Goal: Information Seeking & Learning: Learn about a topic

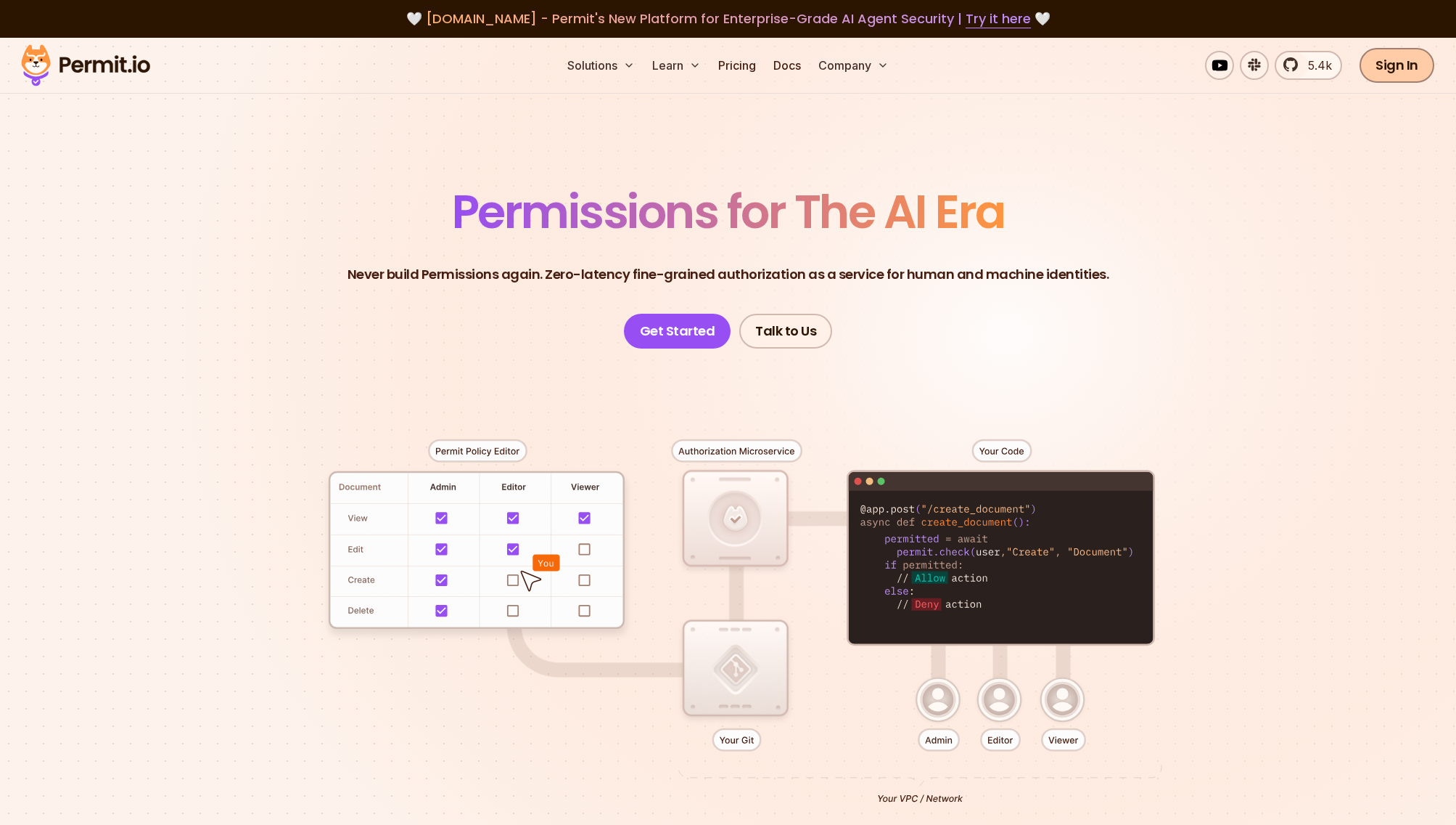
click at [1393, 60] on link "Sign In" at bounding box center [1397, 65] width 75 height 35
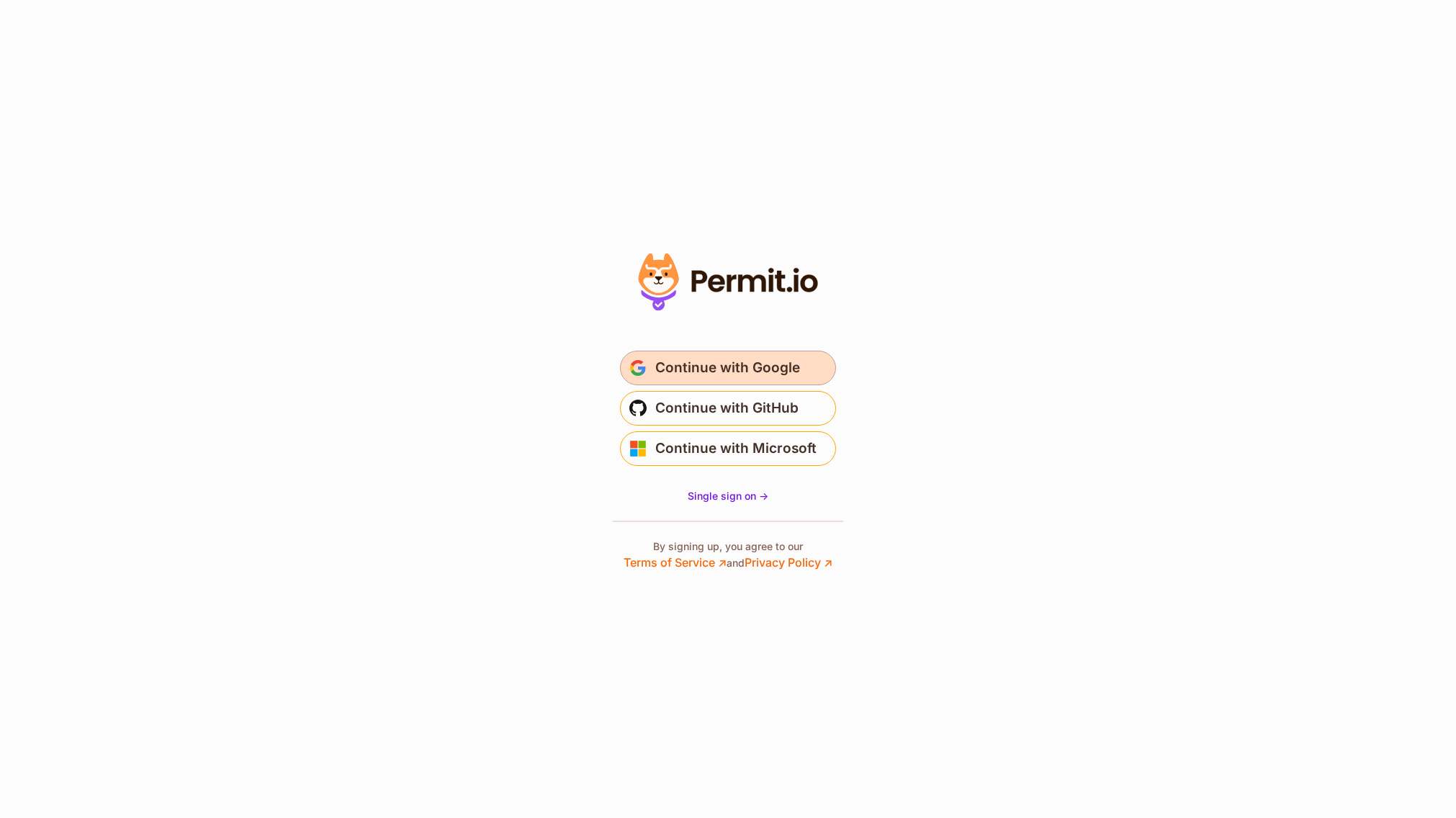
drag, startPoint x: 813, startPoint y: 362, endPoint x: 823, endPoint y: 359, distance: 10.4
click at [814, 362] on button "Continue with Google" at bounding box center [728, 368] width 216 height 34
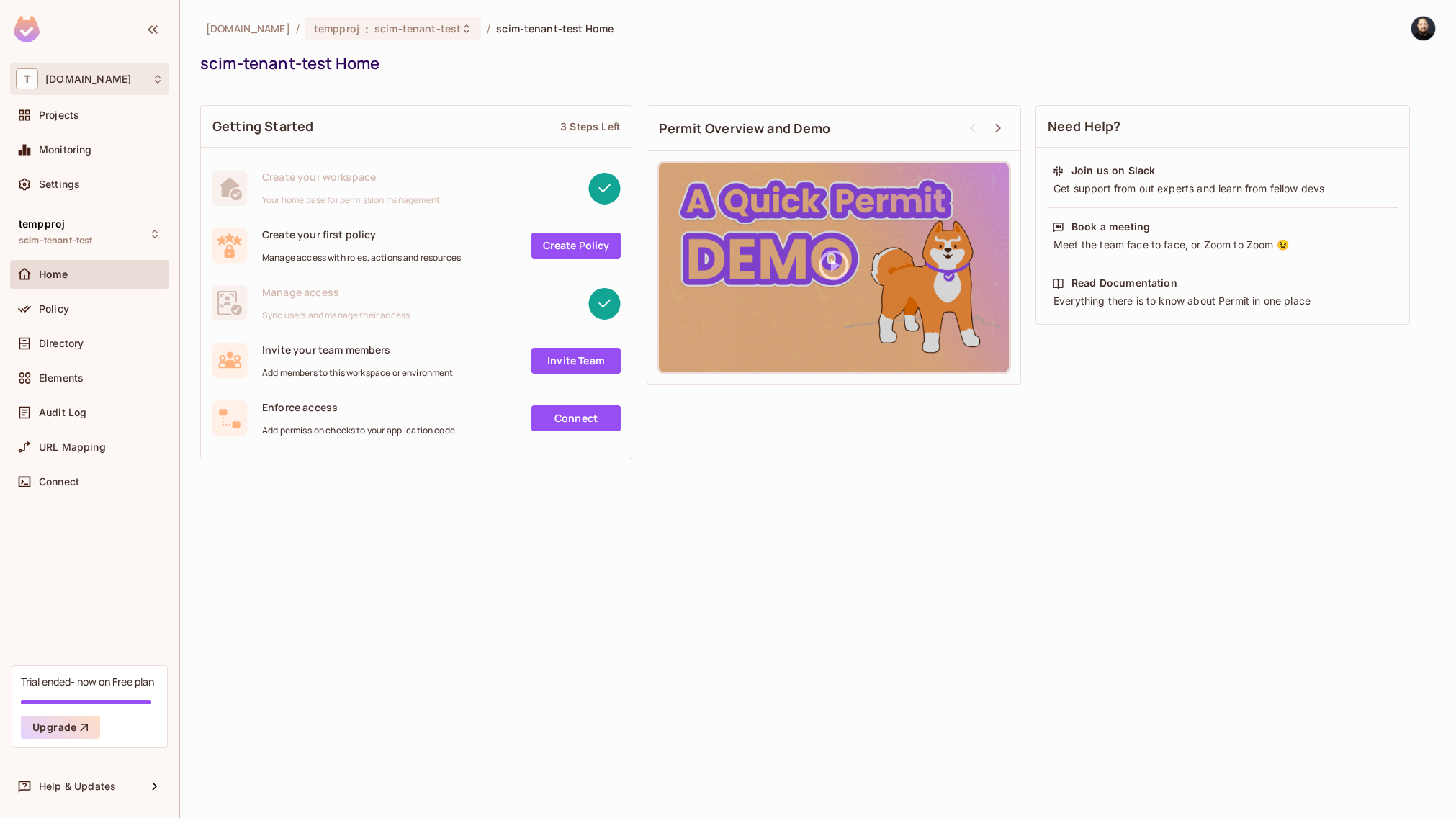
click at [88, 67] on div "T tk-permit.io" at bounding box center [90, 79] width 159 height 32
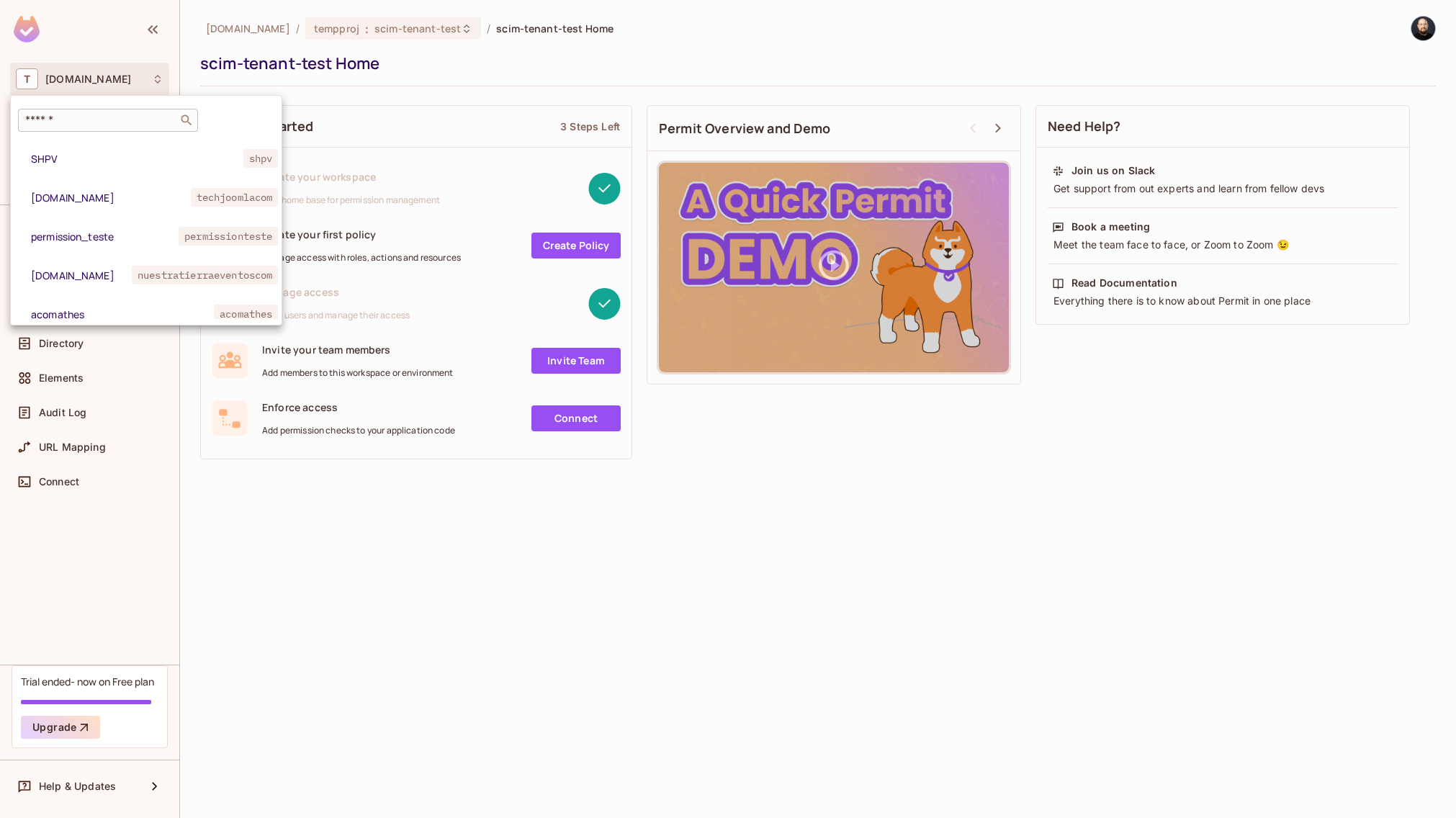
click at [123, 119] on input "text" at bounding box center [97, 120] width 151 height 15
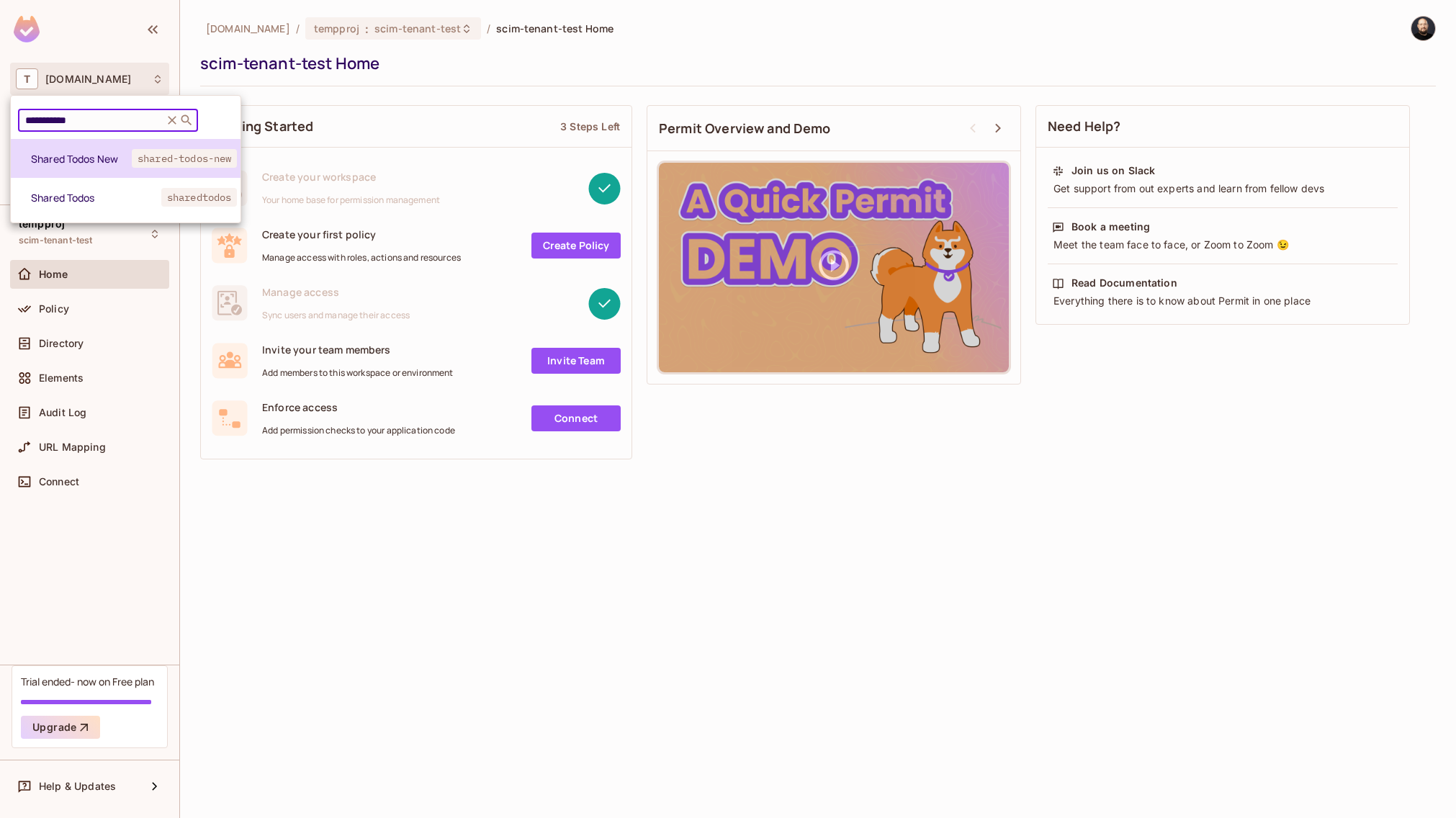
type input "**********"
click at [61, 164] on span "Shared Todos New" at bounding box center [81, 159] width 101 height 14
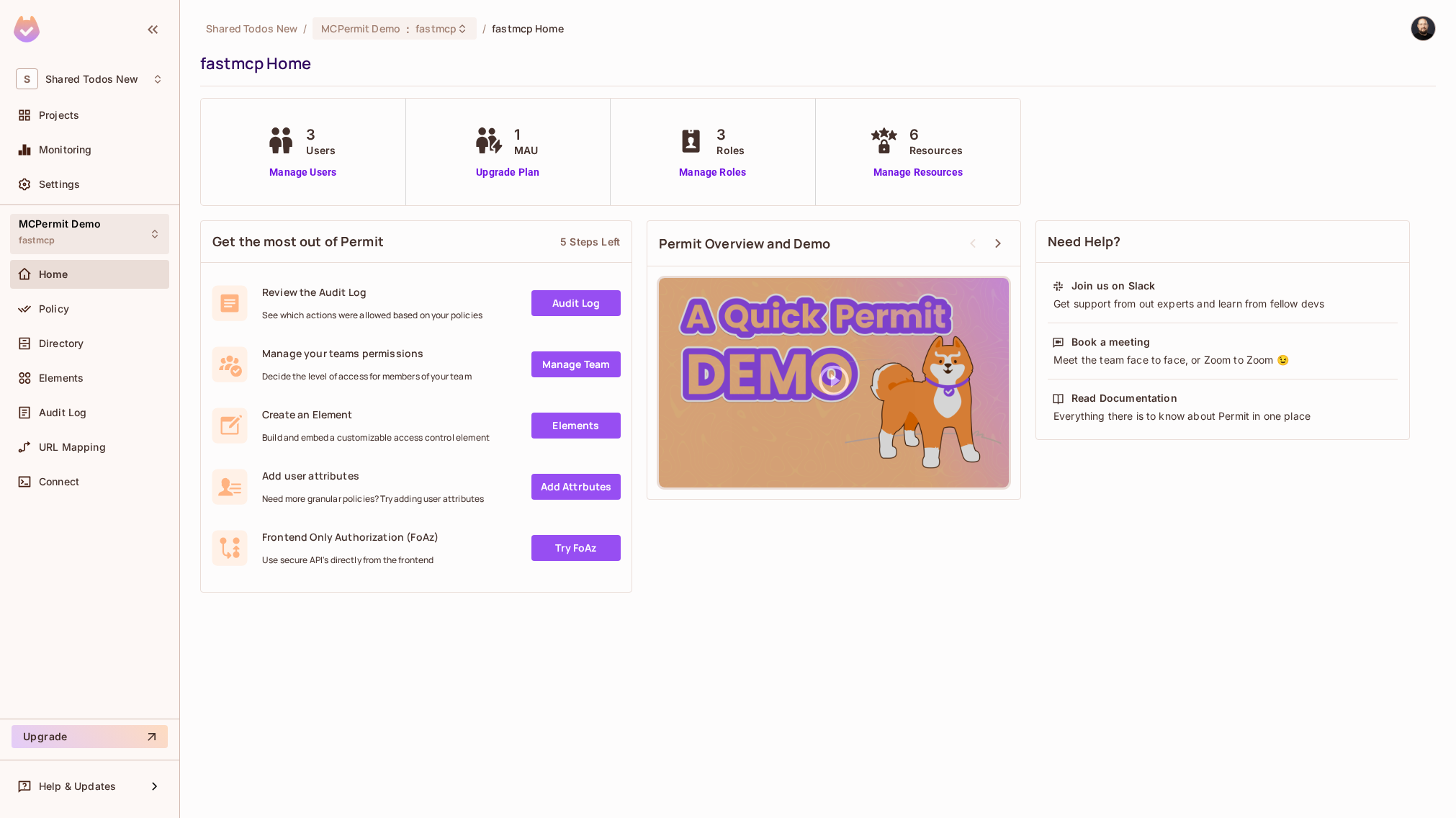
click at [71, 237] on div "MCPermit Demo fastmcp" at bounding box center [59, 234] width 82 height 31
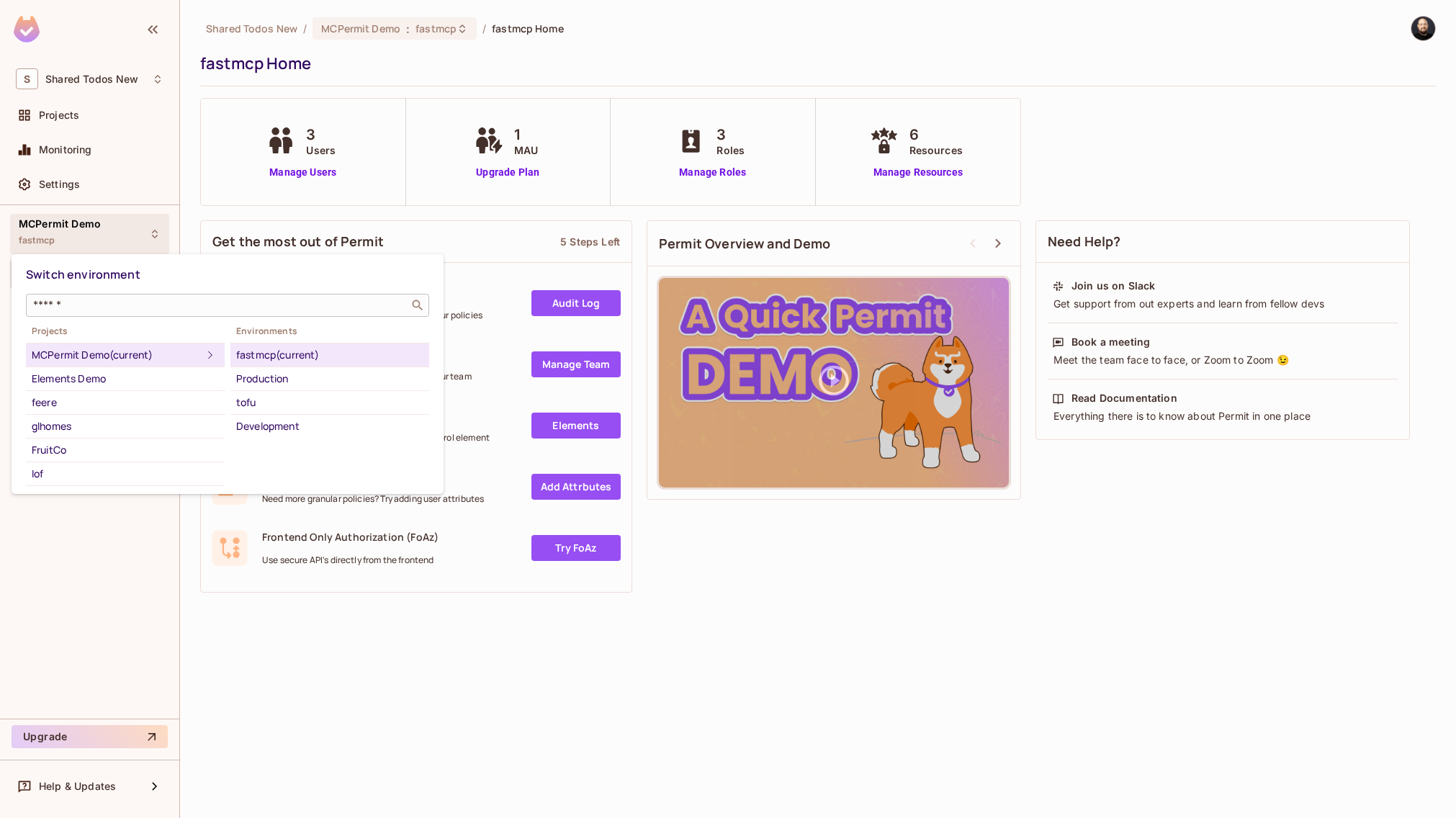
click at [110, 312] on div "​" at bounding box center [227, 305] width 403 height 23
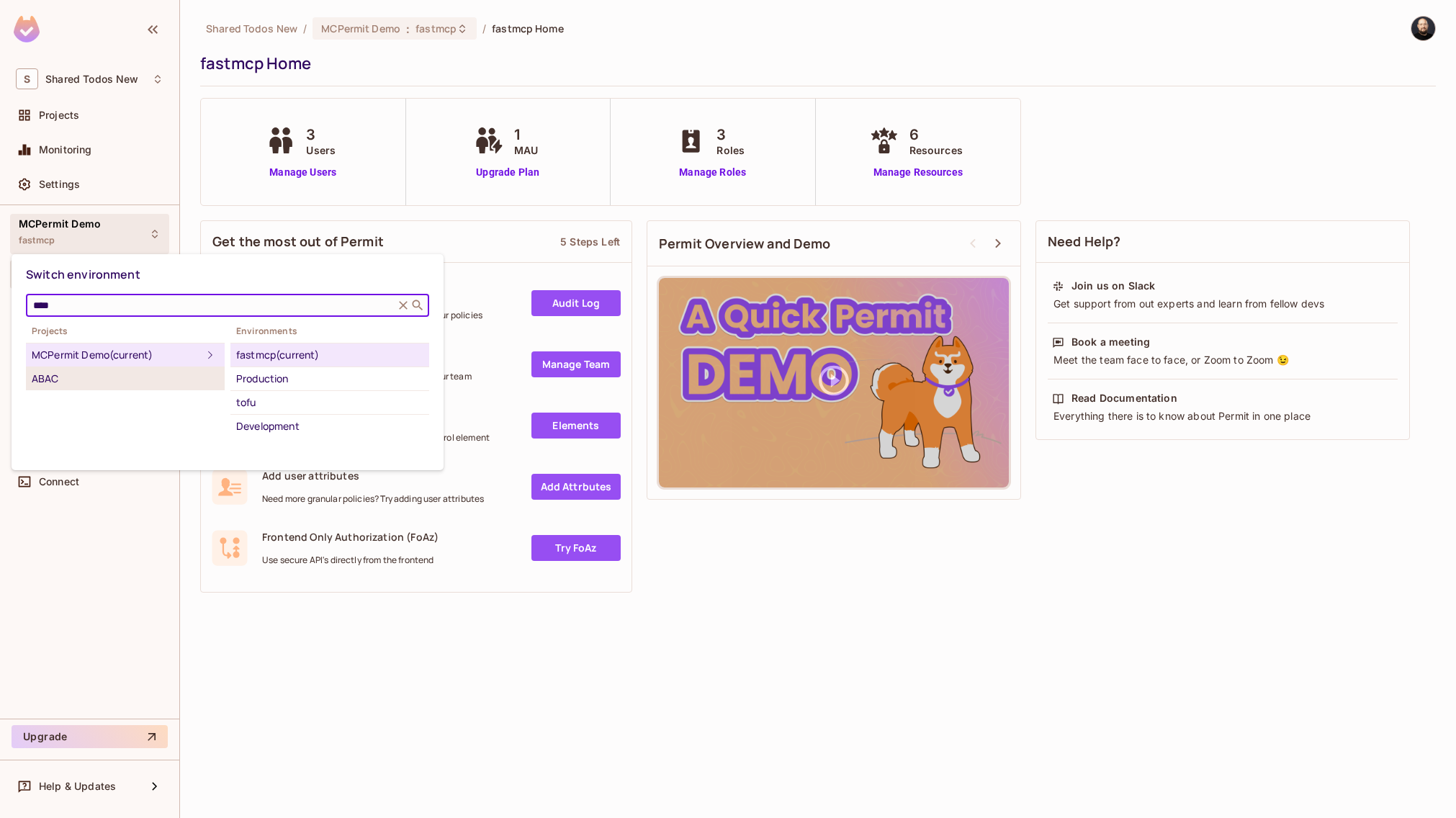
type input "****"
click at [113, 384] on div "ABAC" at bounding box center [125, 378] width 187 height 18
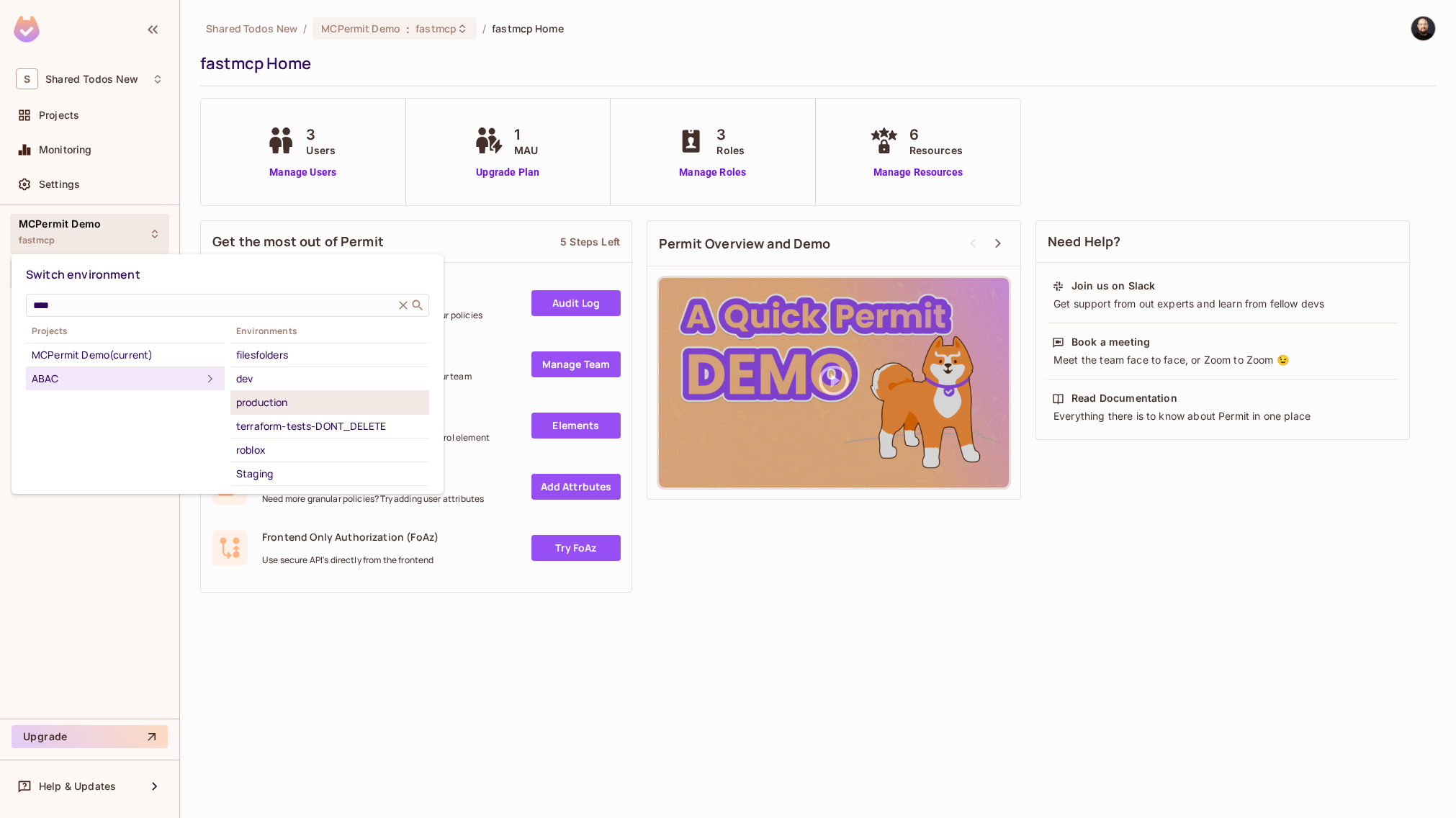
click at [348, 395] on div "production" at bounding box center [329, 402] width 187 height 18
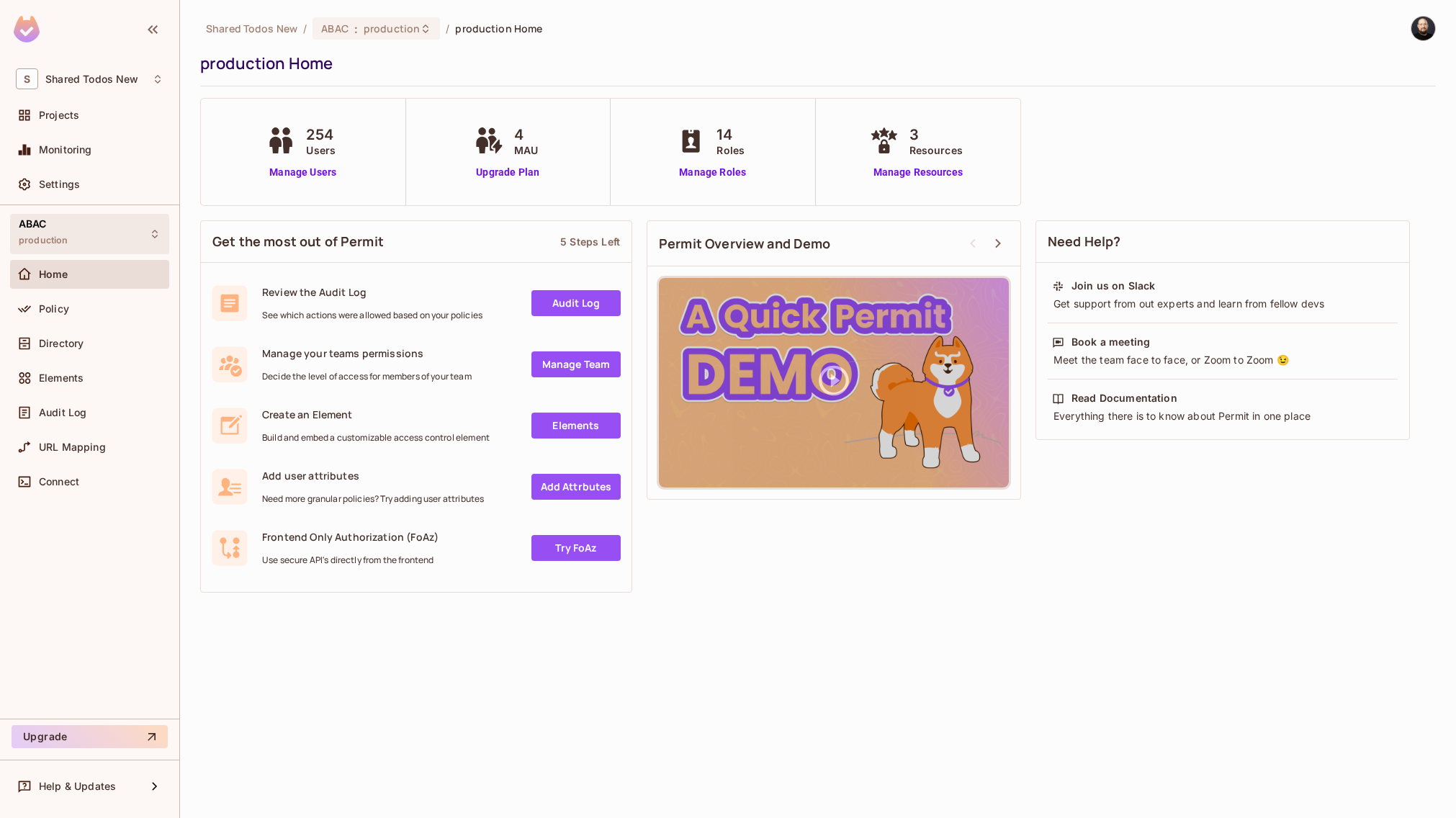
click at [98, 242] on div "ABAC production" at bounding box center [90, 234] width 159 height 40
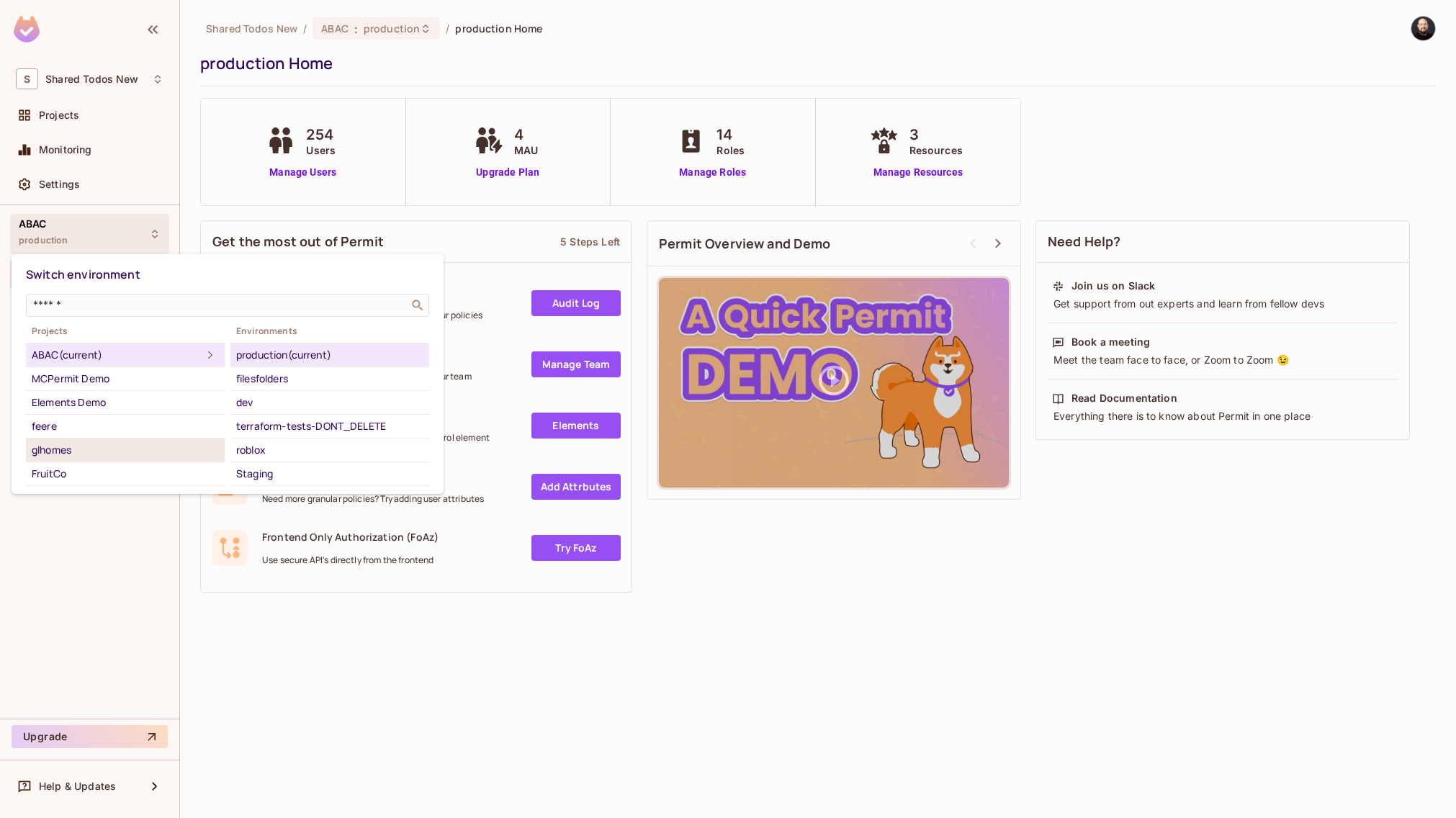
drag, startPoint x: 118, startPoint y: 545, endPoint x: 112, endPoint y: 452, distance: 93.2
click at [118, 544] on div at bounding box center [728, 409] width 1456 height 818
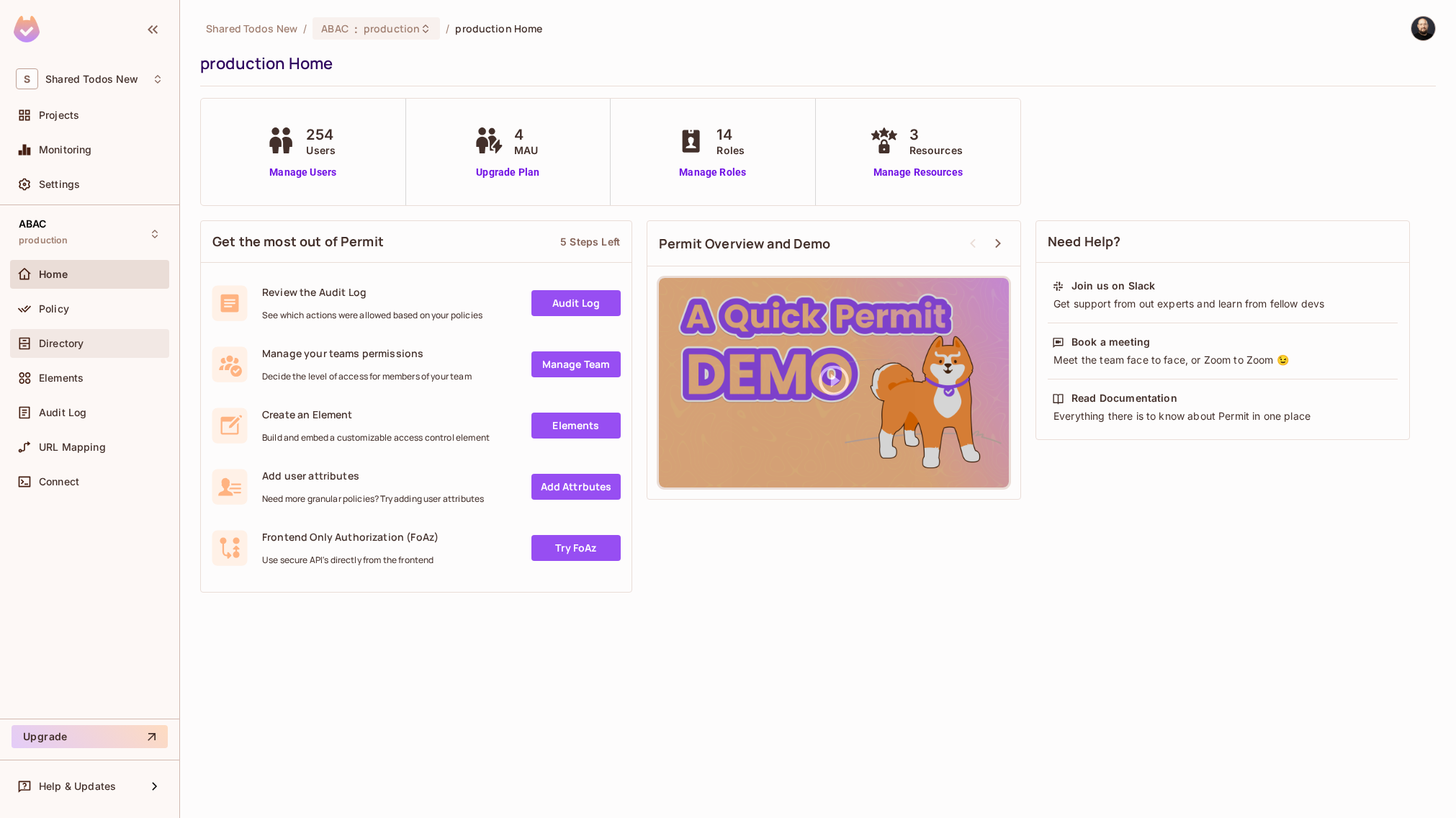
click at [96, 350] on div "Directory" at bounding box center [90, 343] width 148 height 18
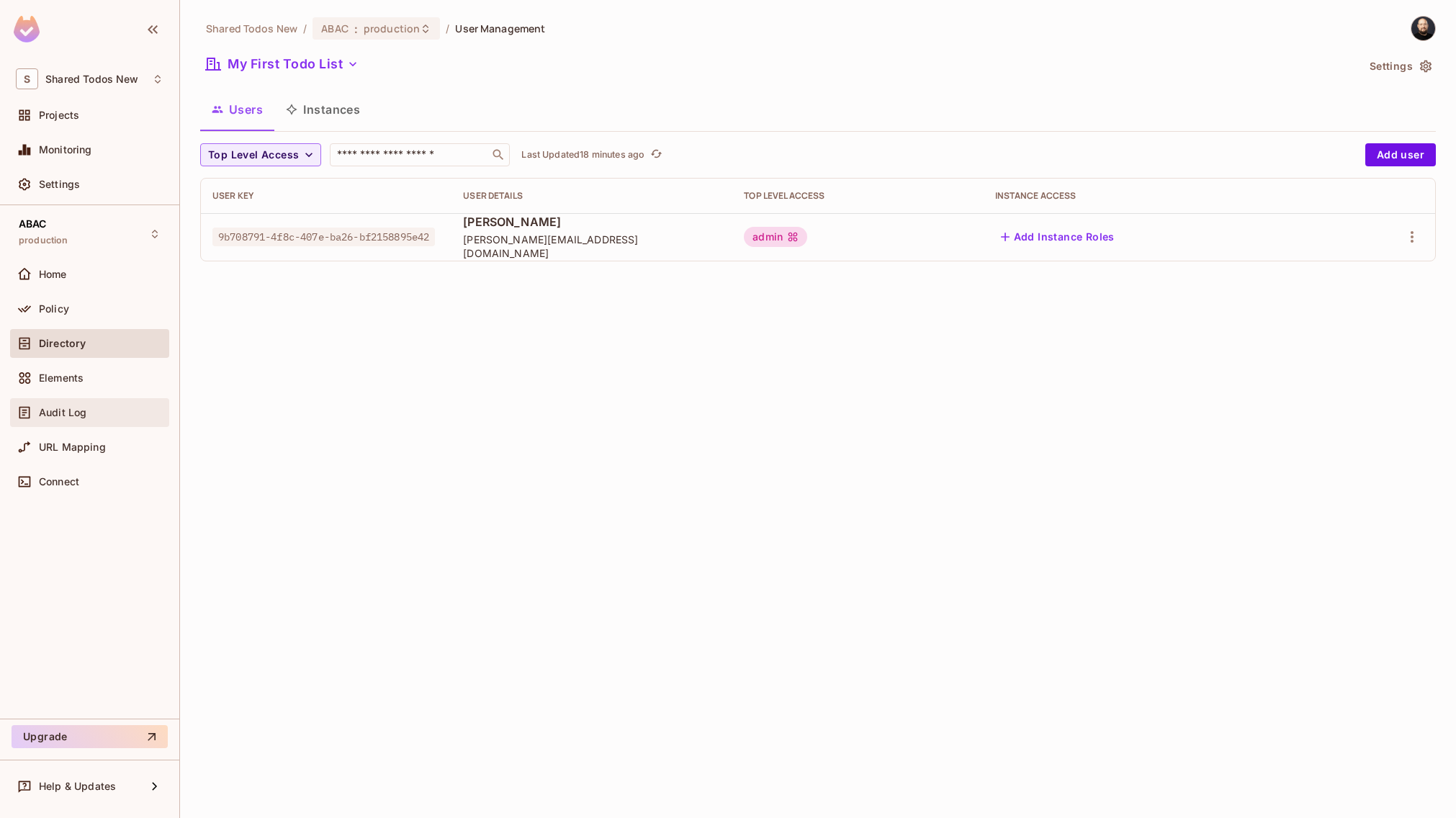
click at [97, 417] on div "Audit Log" at bounding box center [101, 412] width 125 height 11
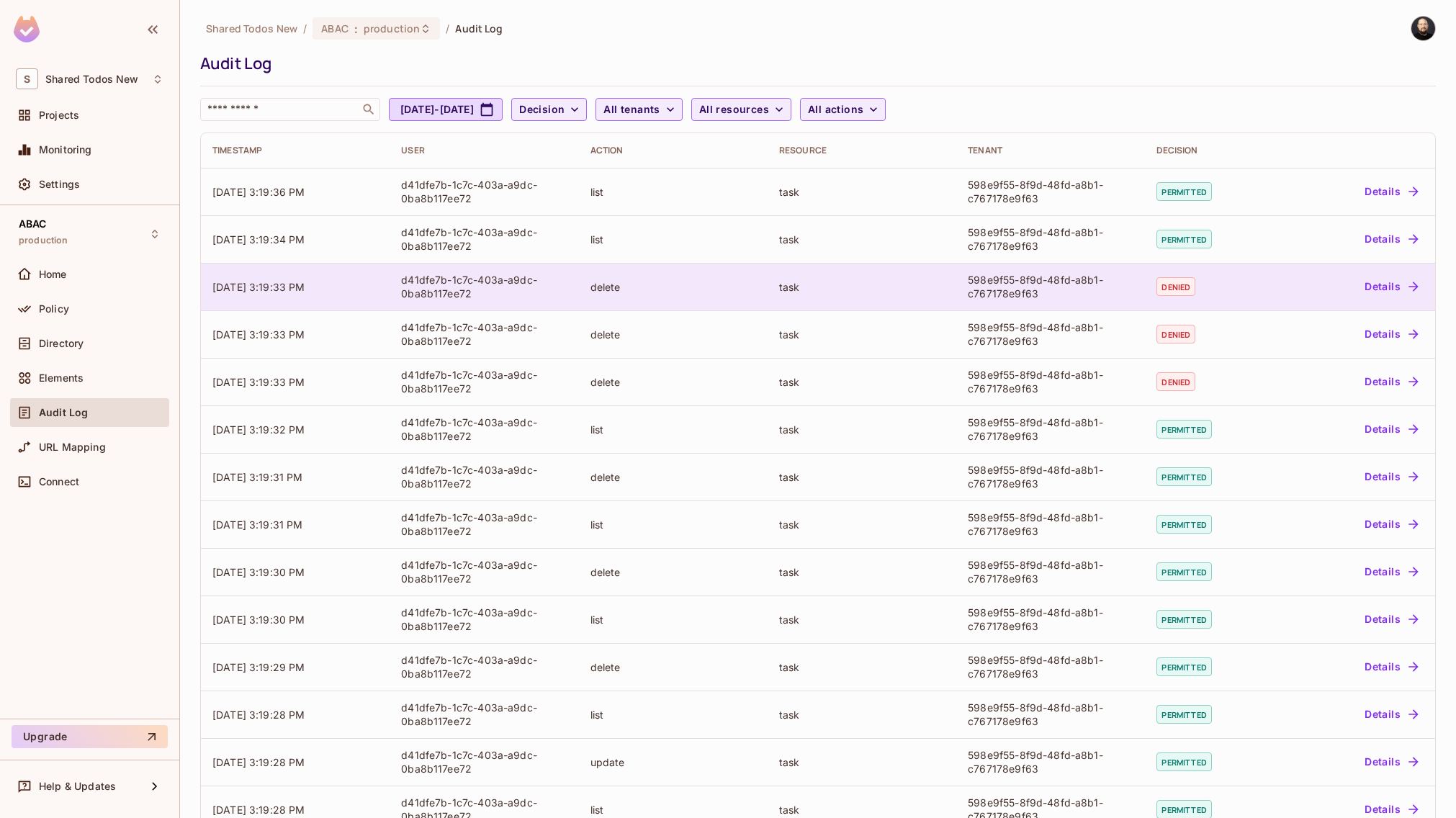
click at [1000, 289] on div "598e9f55-8f9d-48fd-a8b1-c767178e9f63" at bounding box center [1050, 286] width 165 height 28
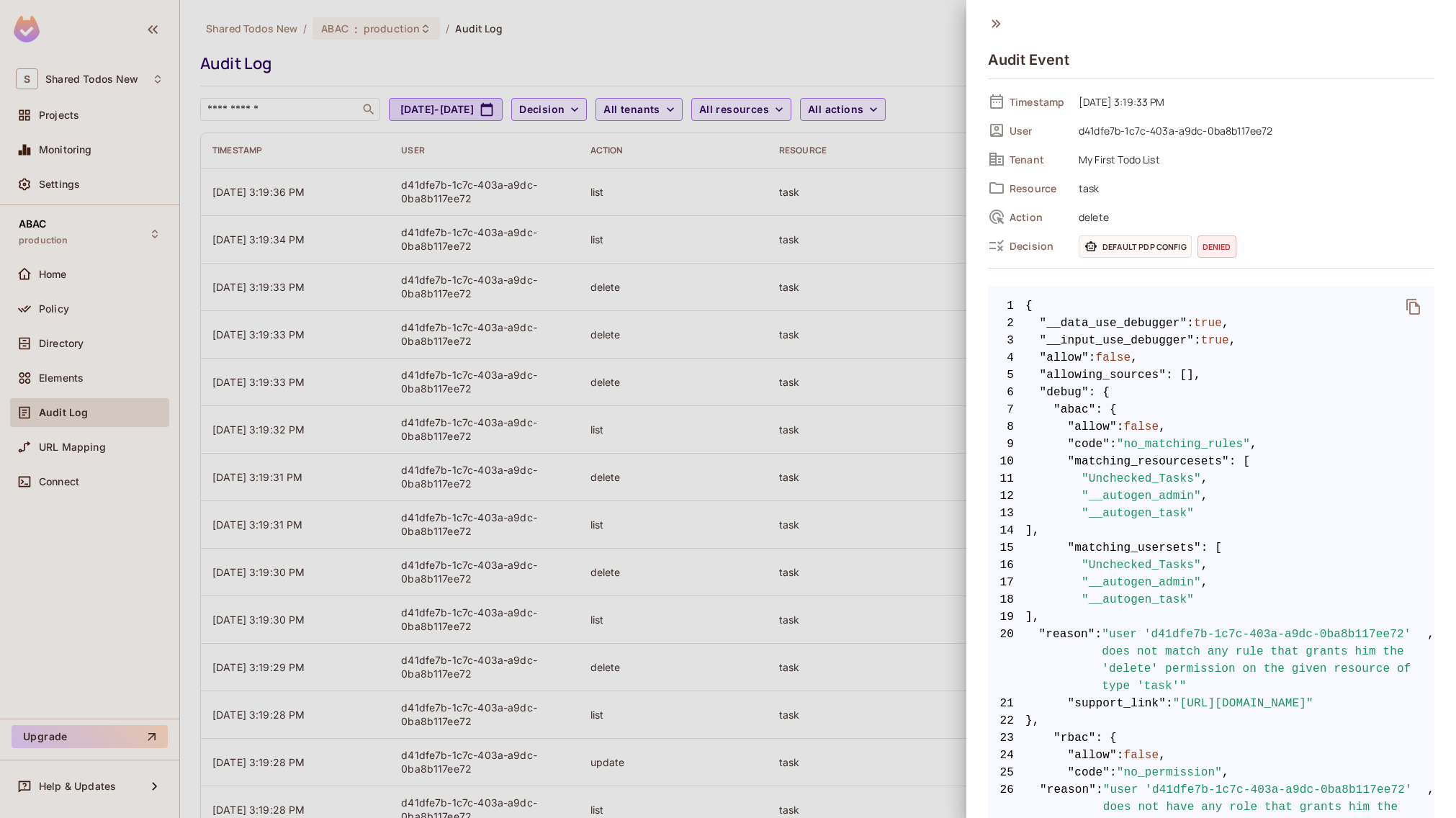
click at [1116, 355] on span "false" at bounding box center [1114, 358] width 35 height 18
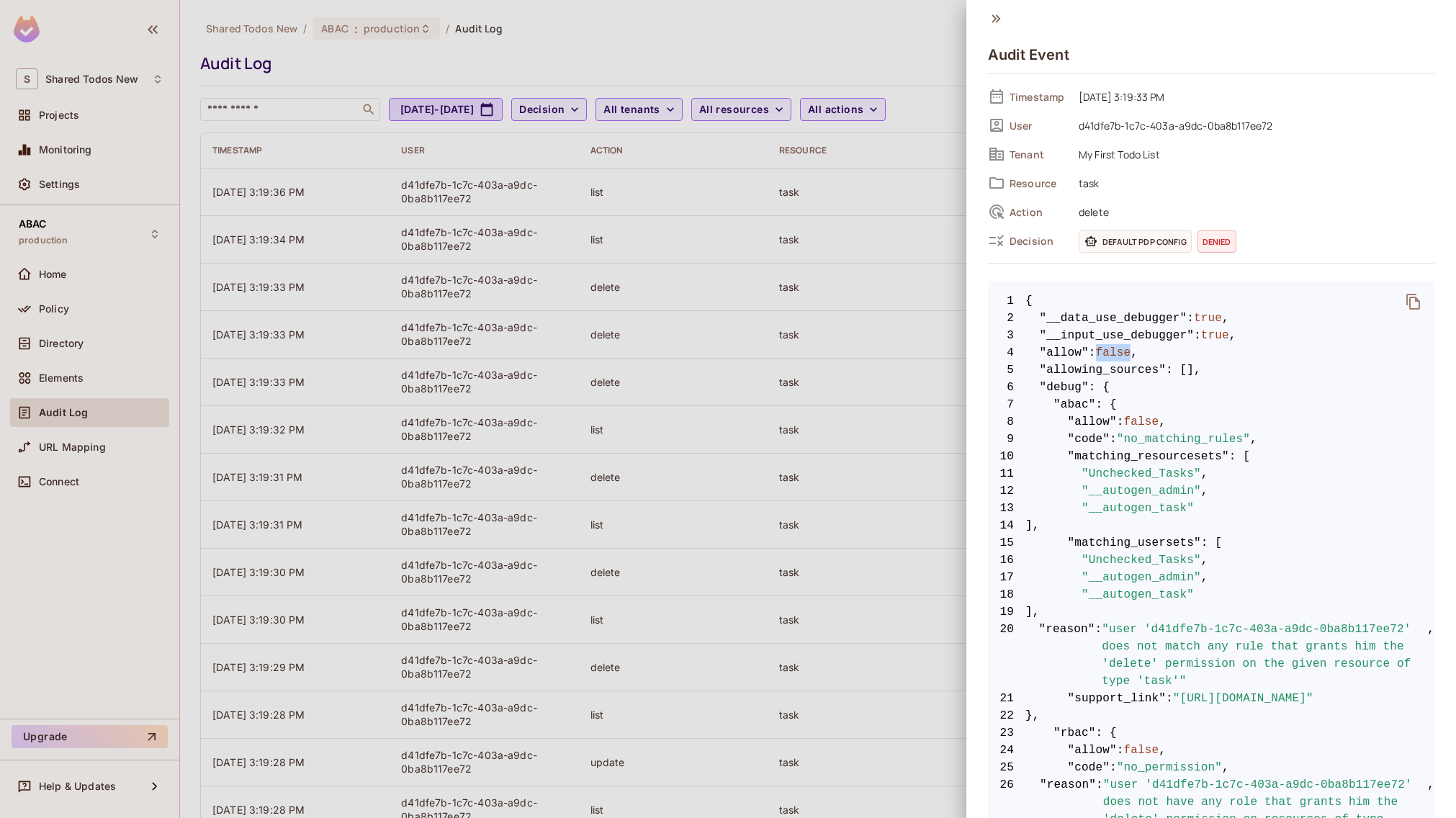
scroll to position [6, 0]
drag, startPoint x: 1085, startPoint y: 401, endPoint x: 1115, endPoint y: 422, distance: 36.6
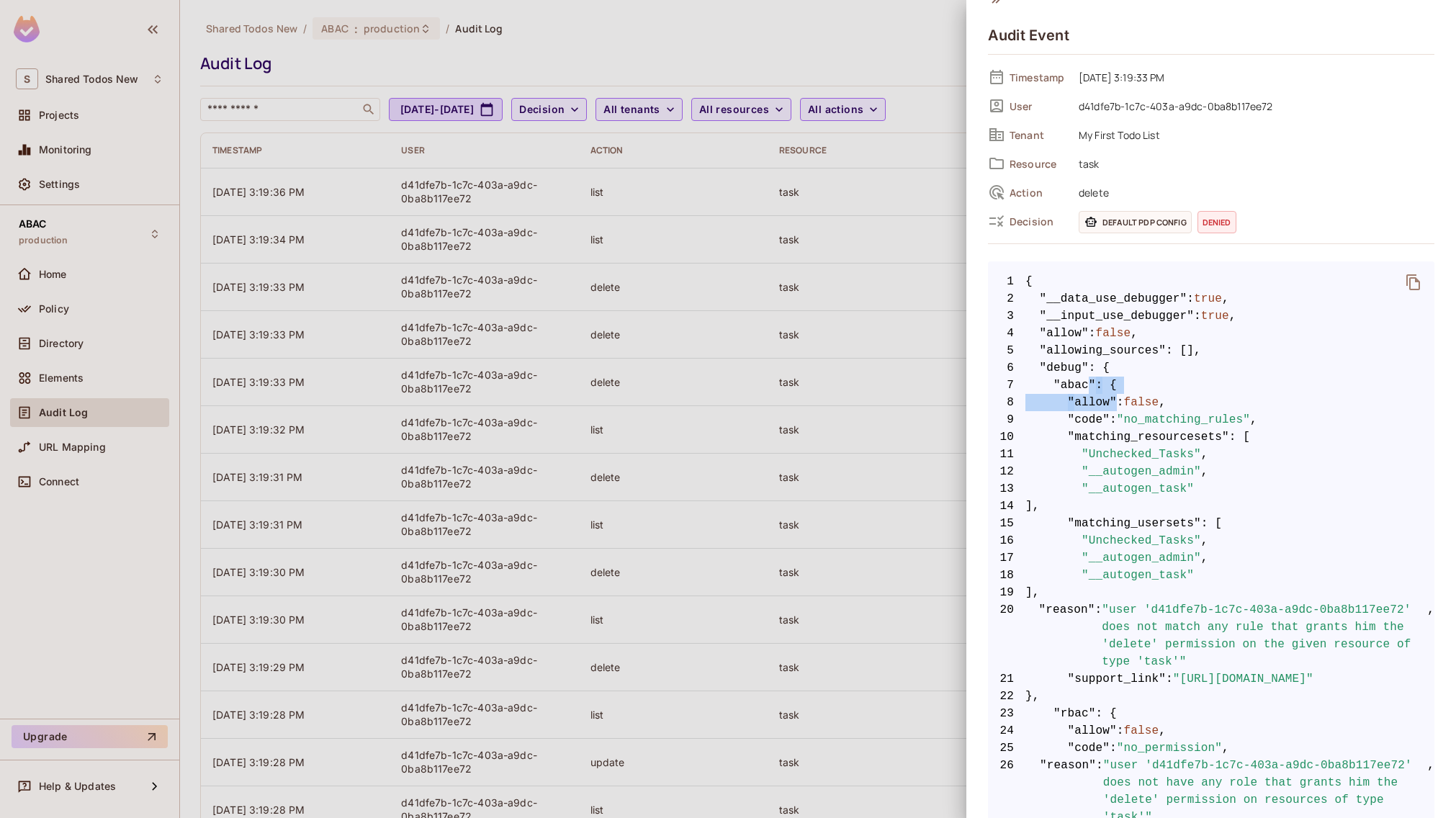
scroll to position [103, 0]
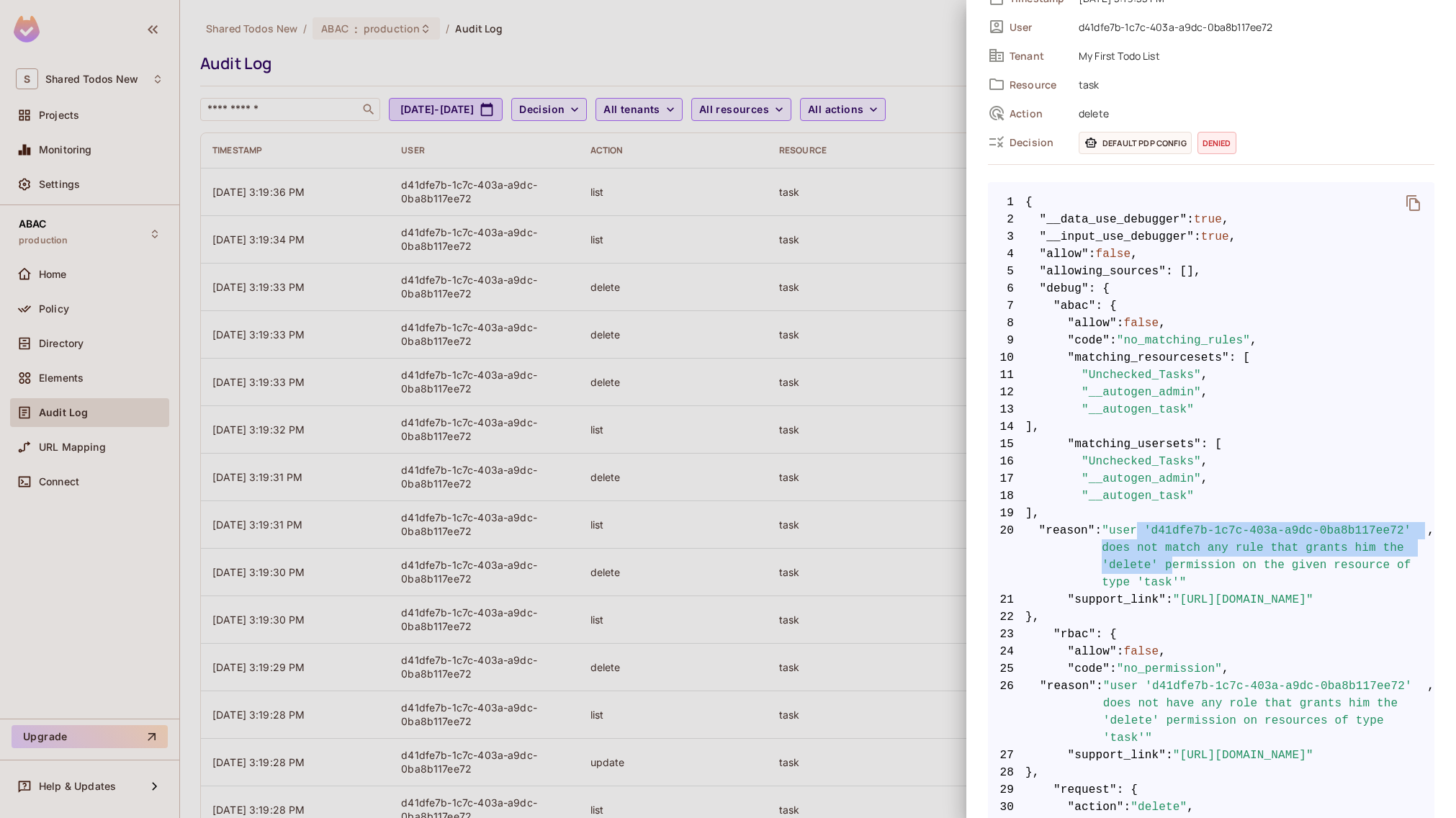
drag, startPoint x: 1140, startPoint y: 528, endPoint x: 1173, endPoint y: 557, distance: 43.9
click at [1173, 557] on span ""user 'd41dfe7b-1c7c-403a-a9dc-0ba8b117ee72' does not match any rule that grant…" at bounding box center [1264, 556] width 326 height 69
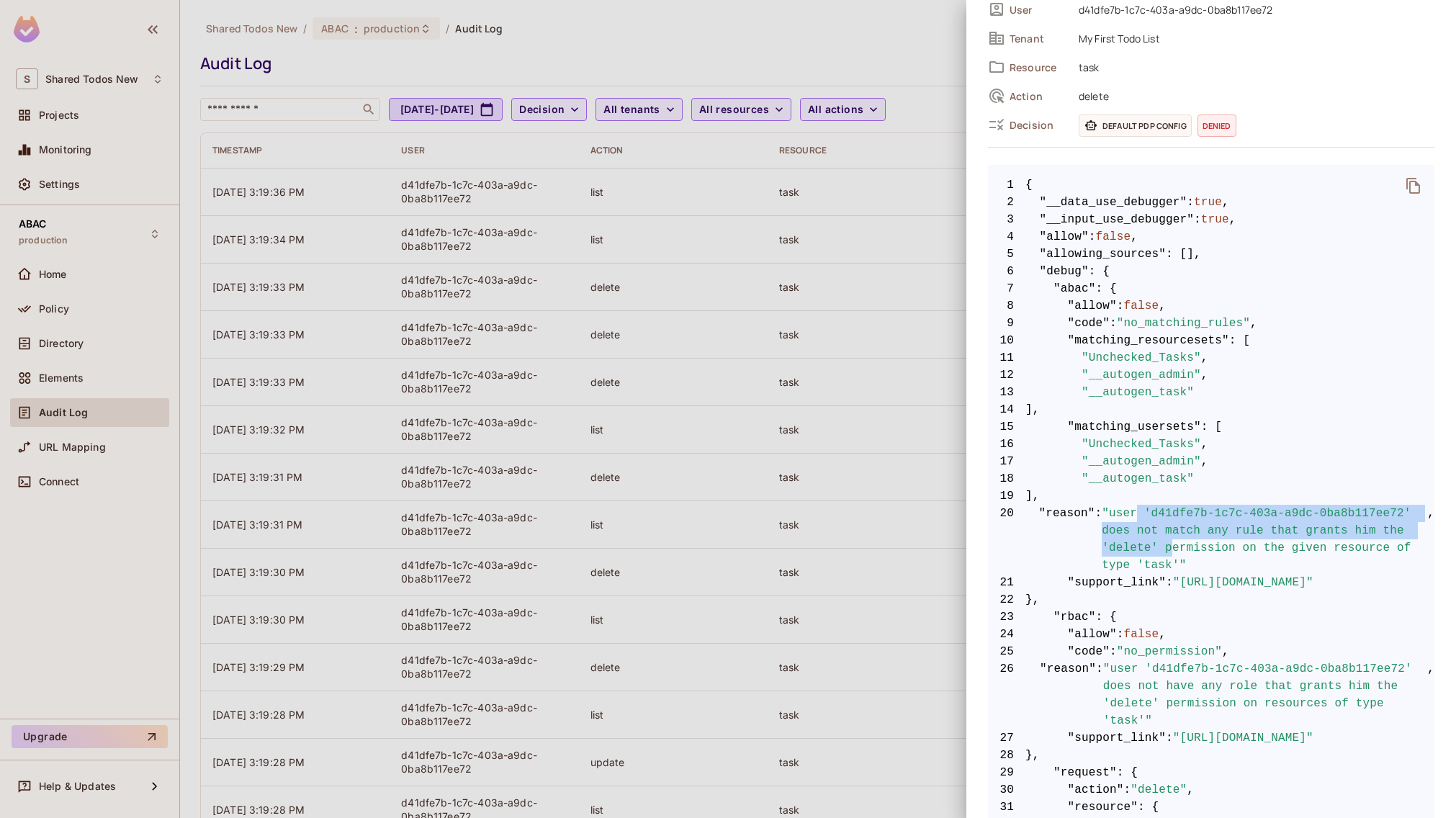
scroll to position [196, 0]
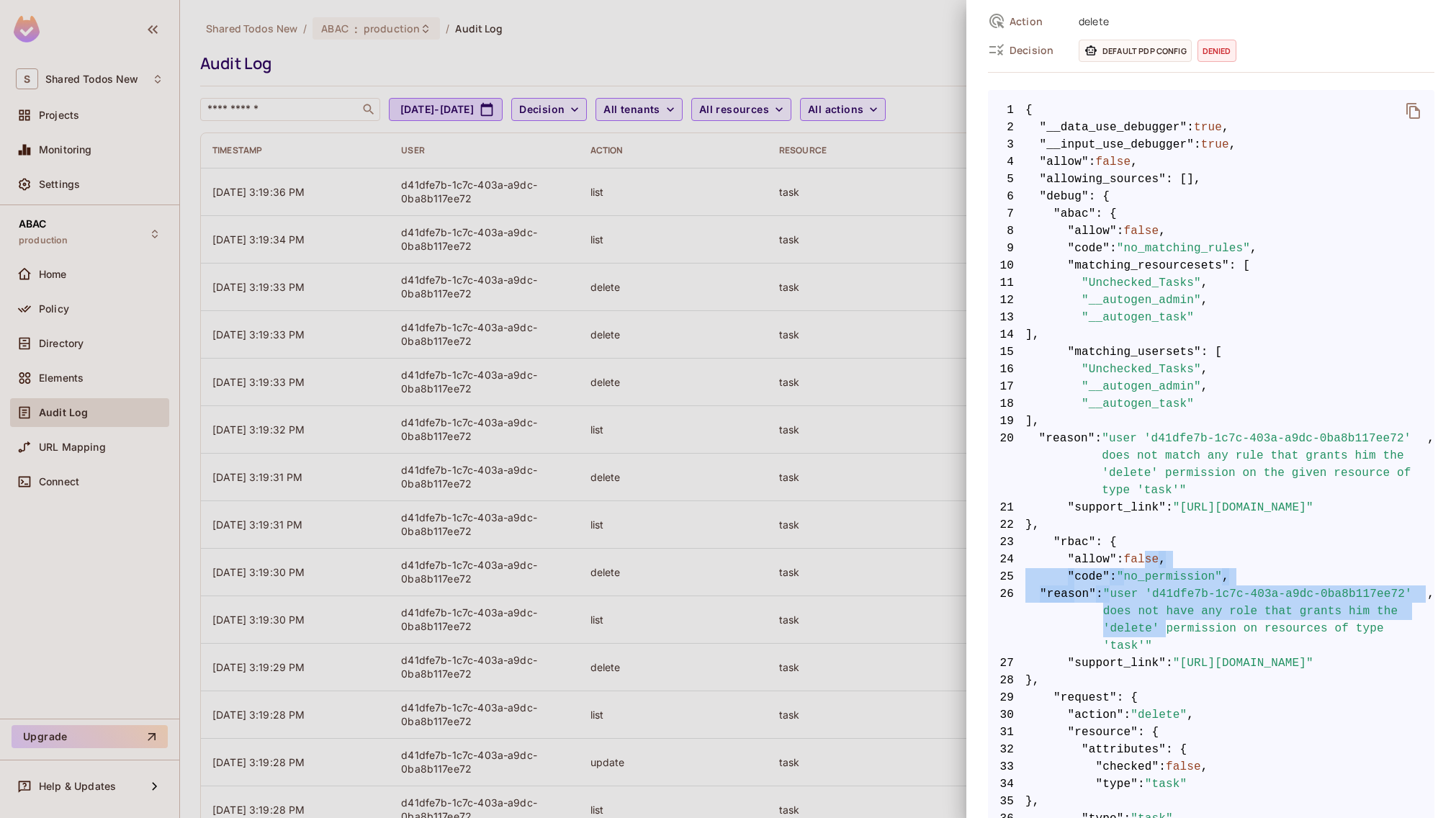
drag, startPoint x: 1153, startPoint y: 564, endPoint x: 1167, endPoint y: 635, distance: 72.4
click at [1167, 635] on code "1 { 2 "__data_use_debugger" : true , 3 "__input_use_debugger" : true , 4 "allow…" at bounding box center [1211, 672] width 447 height 1140
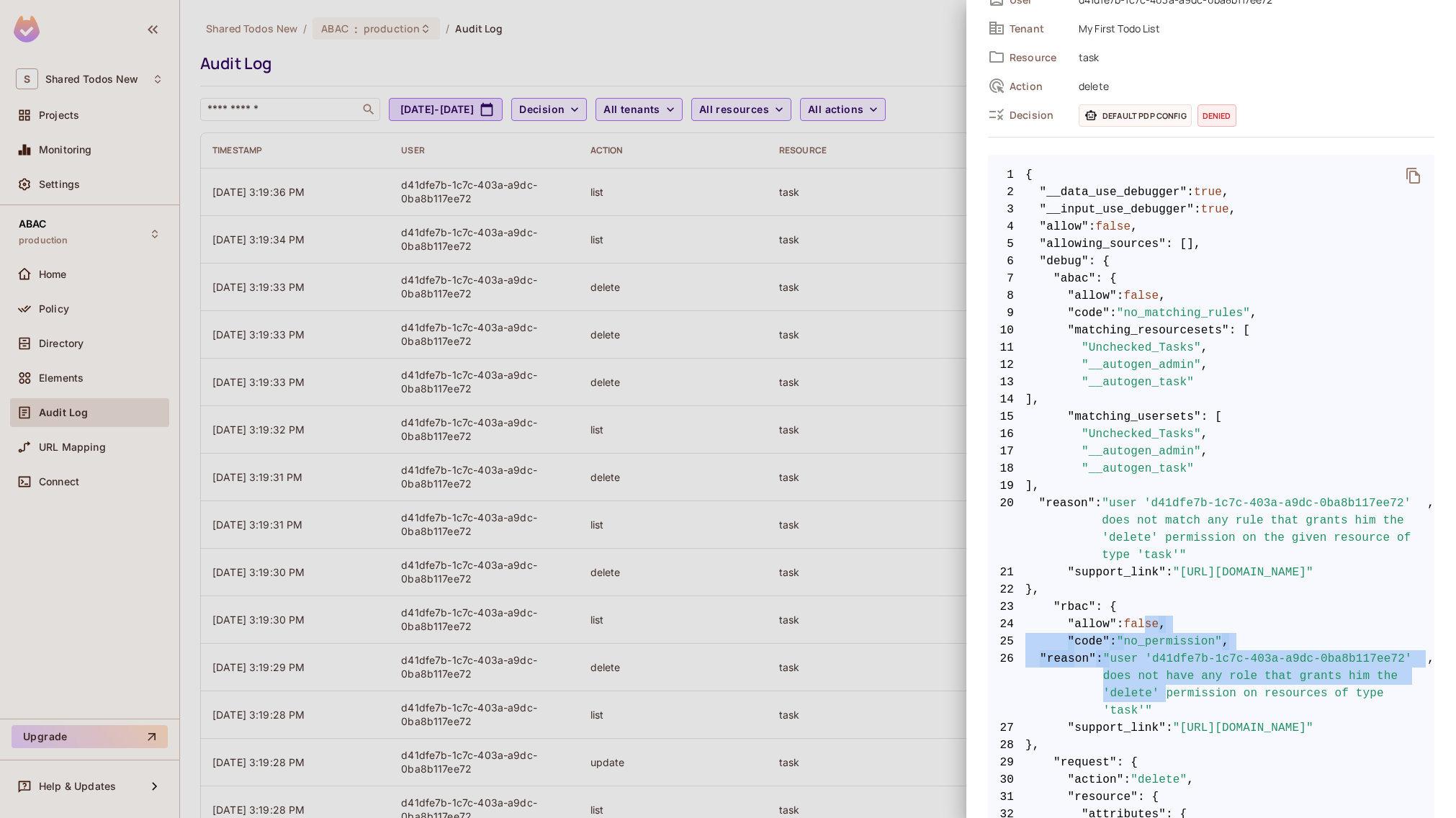
scroll to position [31, 0]
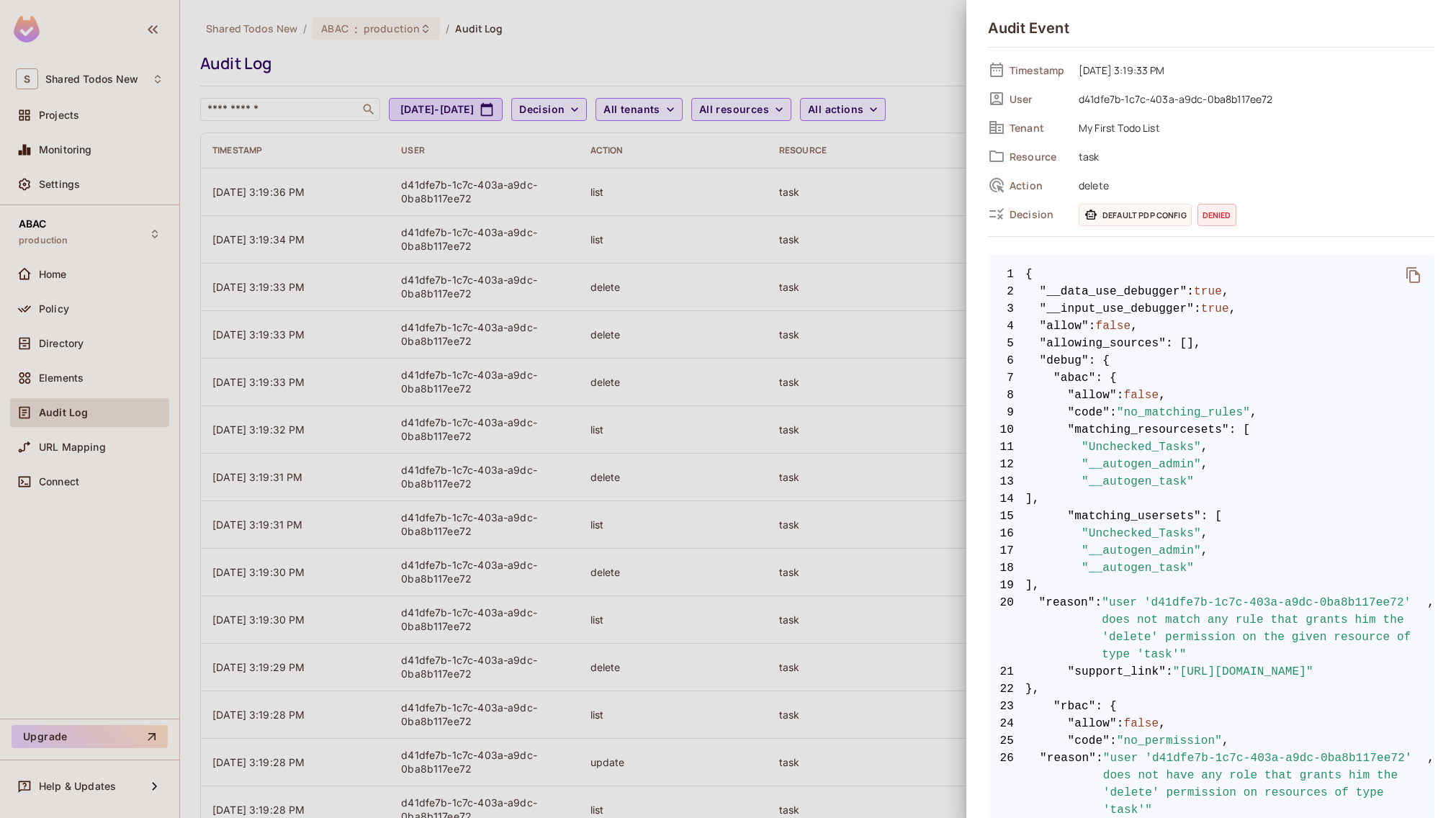
click at [867, 403] on div at bounding box center [728, 409] width 1456 height 818
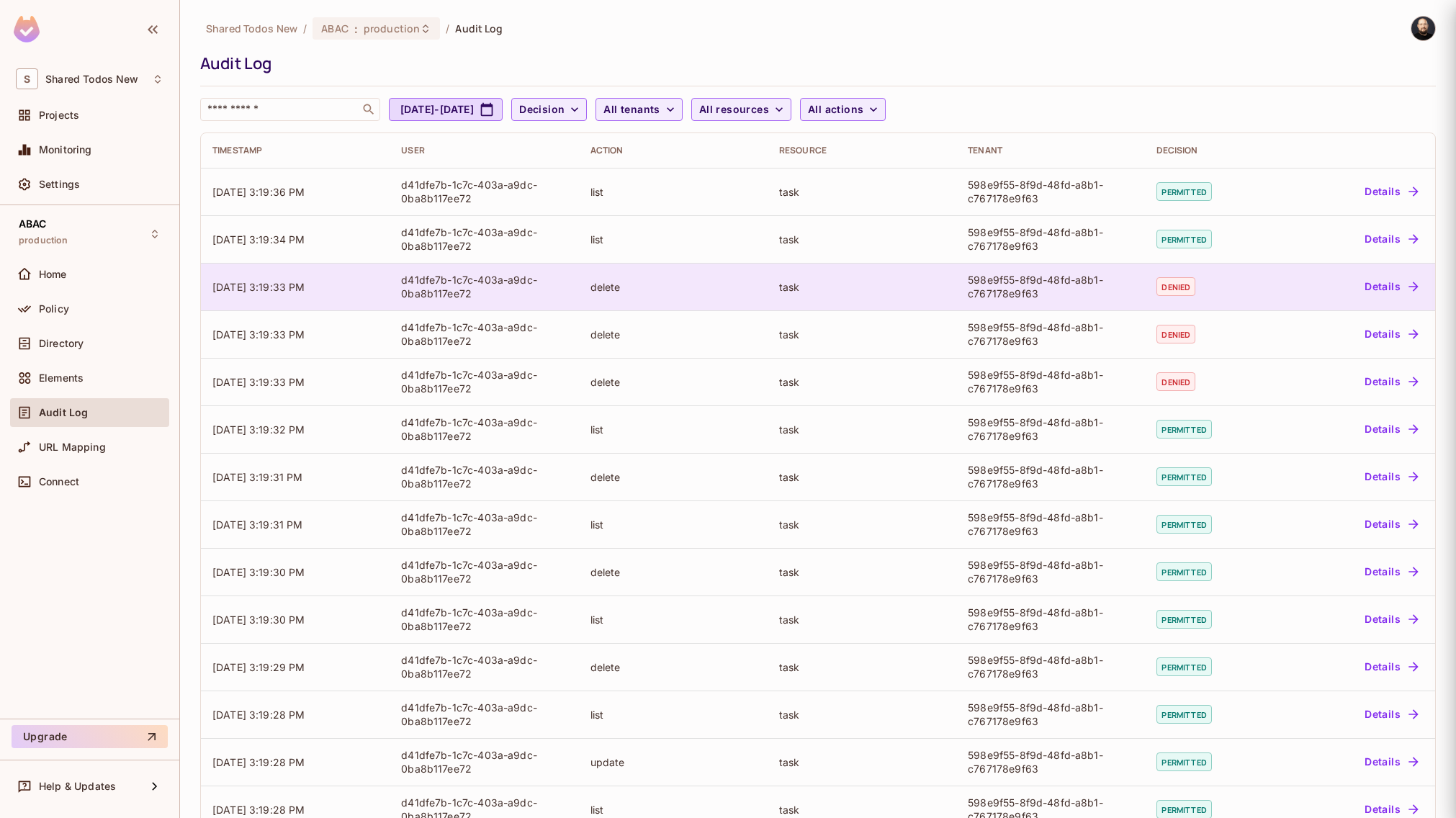
scroll to position [0, 0]
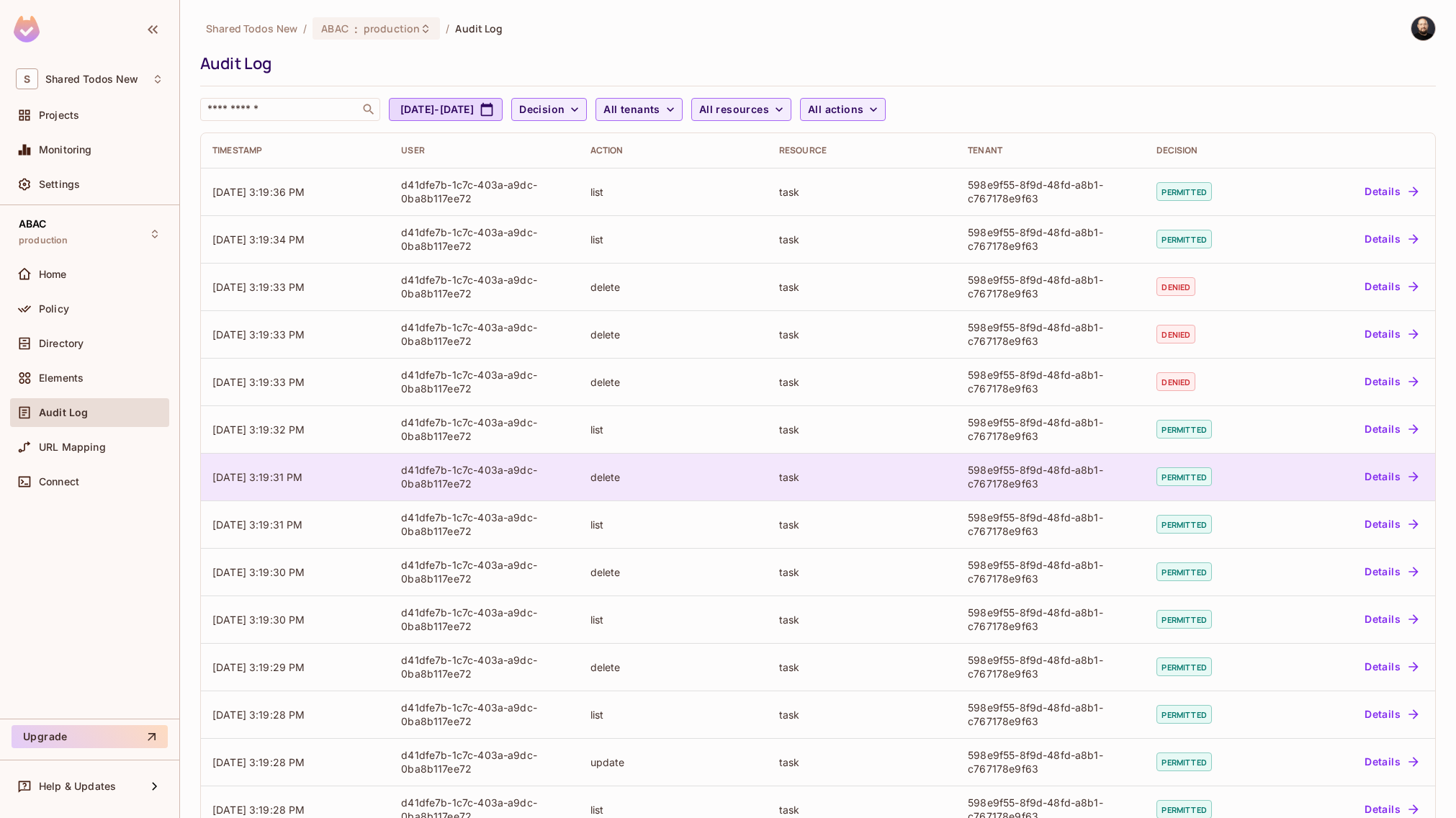
click at [672, 482] on div "delete" at bounding box center [673, 477] width 165 height 14
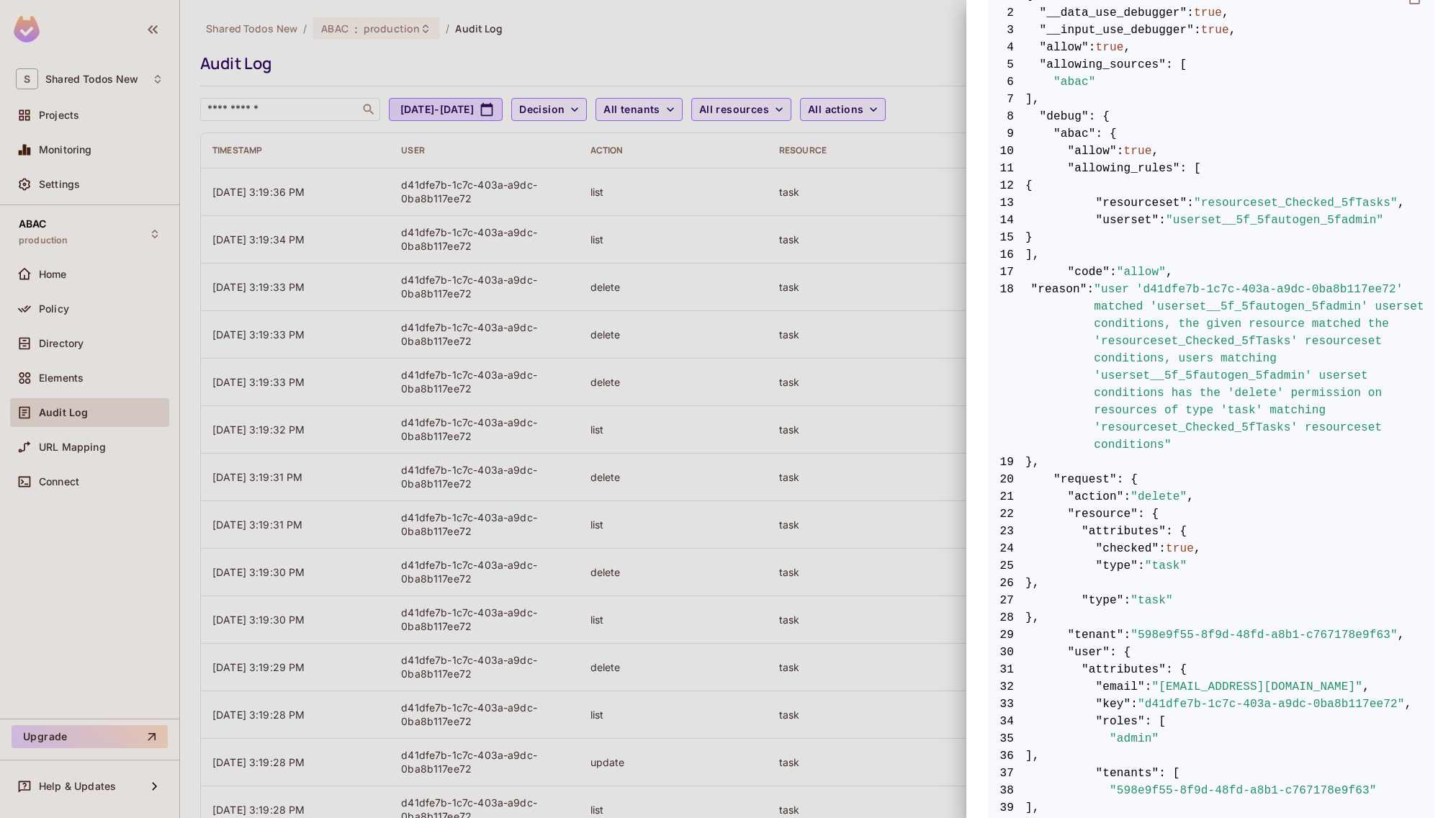
scroll to position [280, 0]
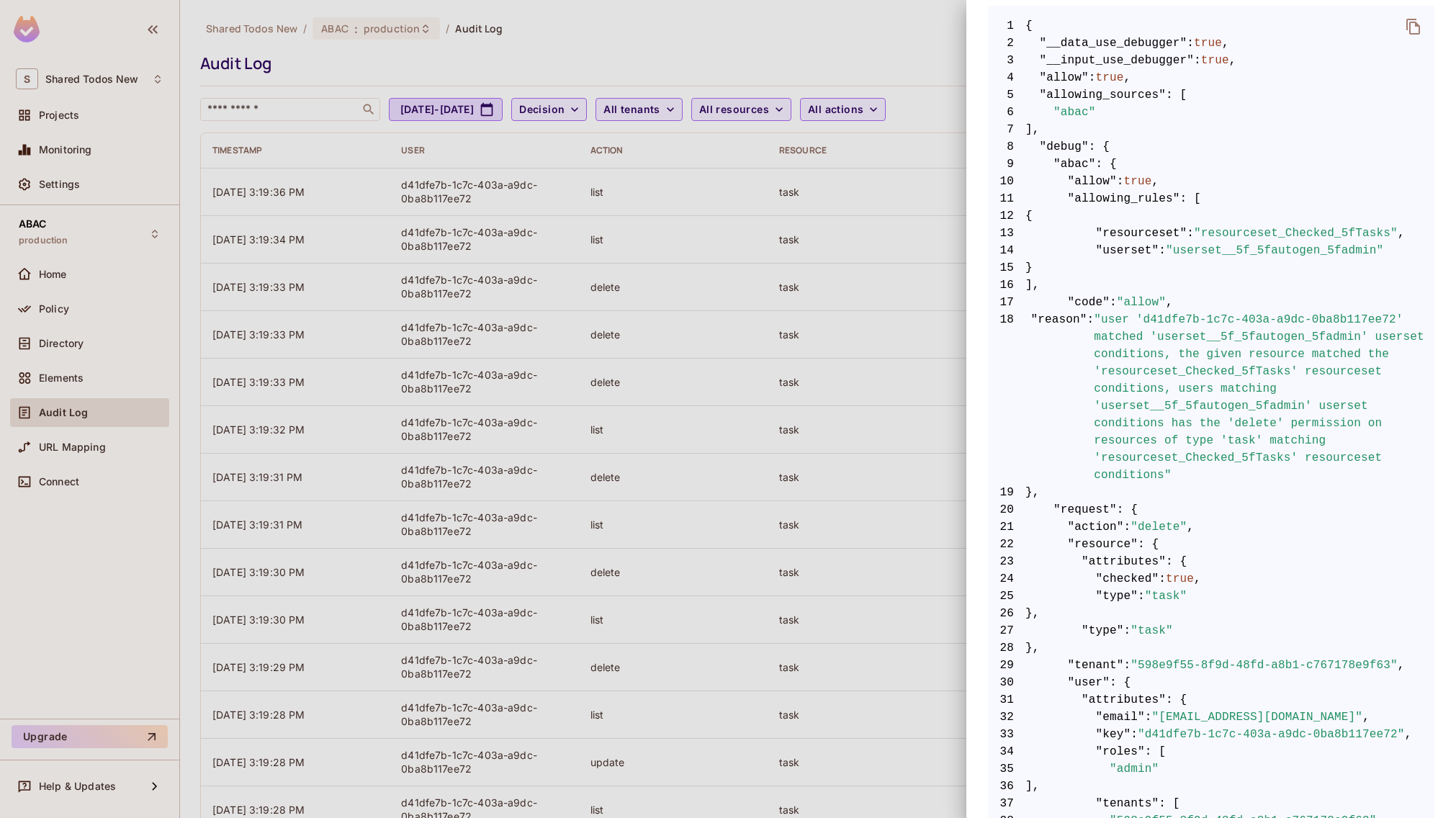
drag, startPoint x: 76, startPoint y: 87, endPoint x: 86, endPoint y: 67, distance: 22.4
click at [77, 86] on div at bounding box center [728, 409] width 1456 height 818
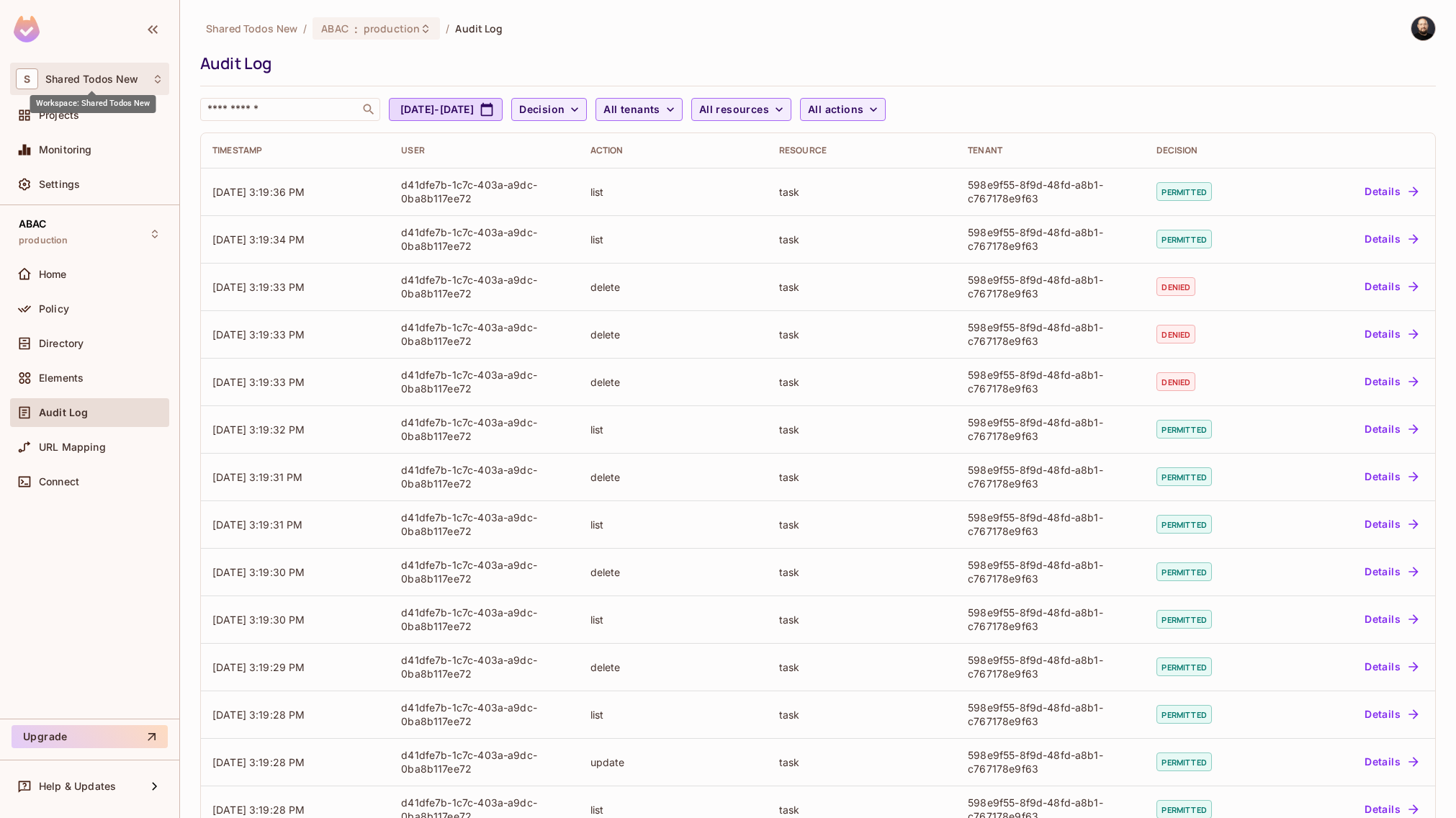
click at [84, 83] on span "Shared Todos New" at bounding box center [91, 79] width 93 height 11
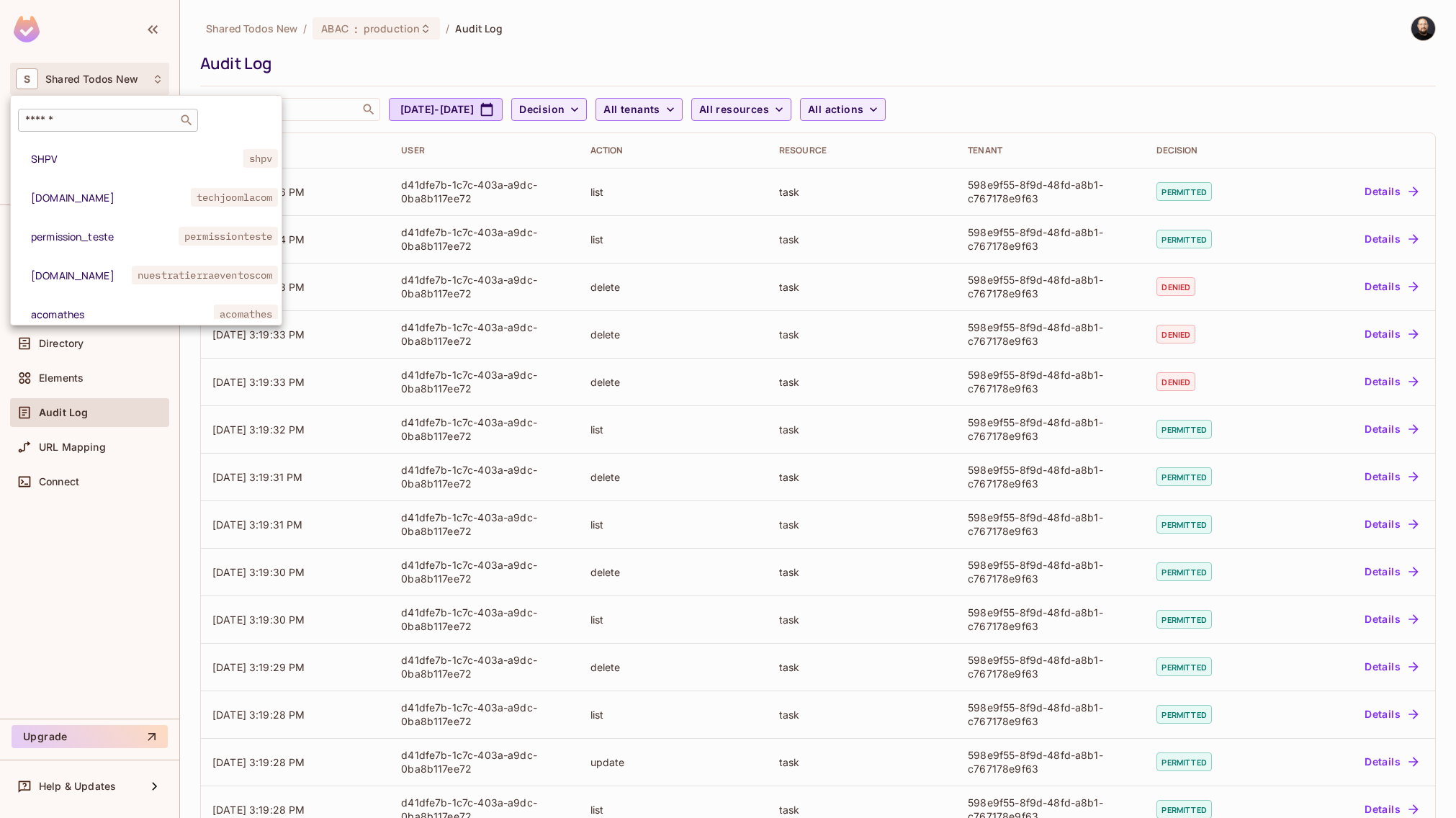
click at [106, 120] on input "text" at bounding box center [97, 120] width 151 height 15
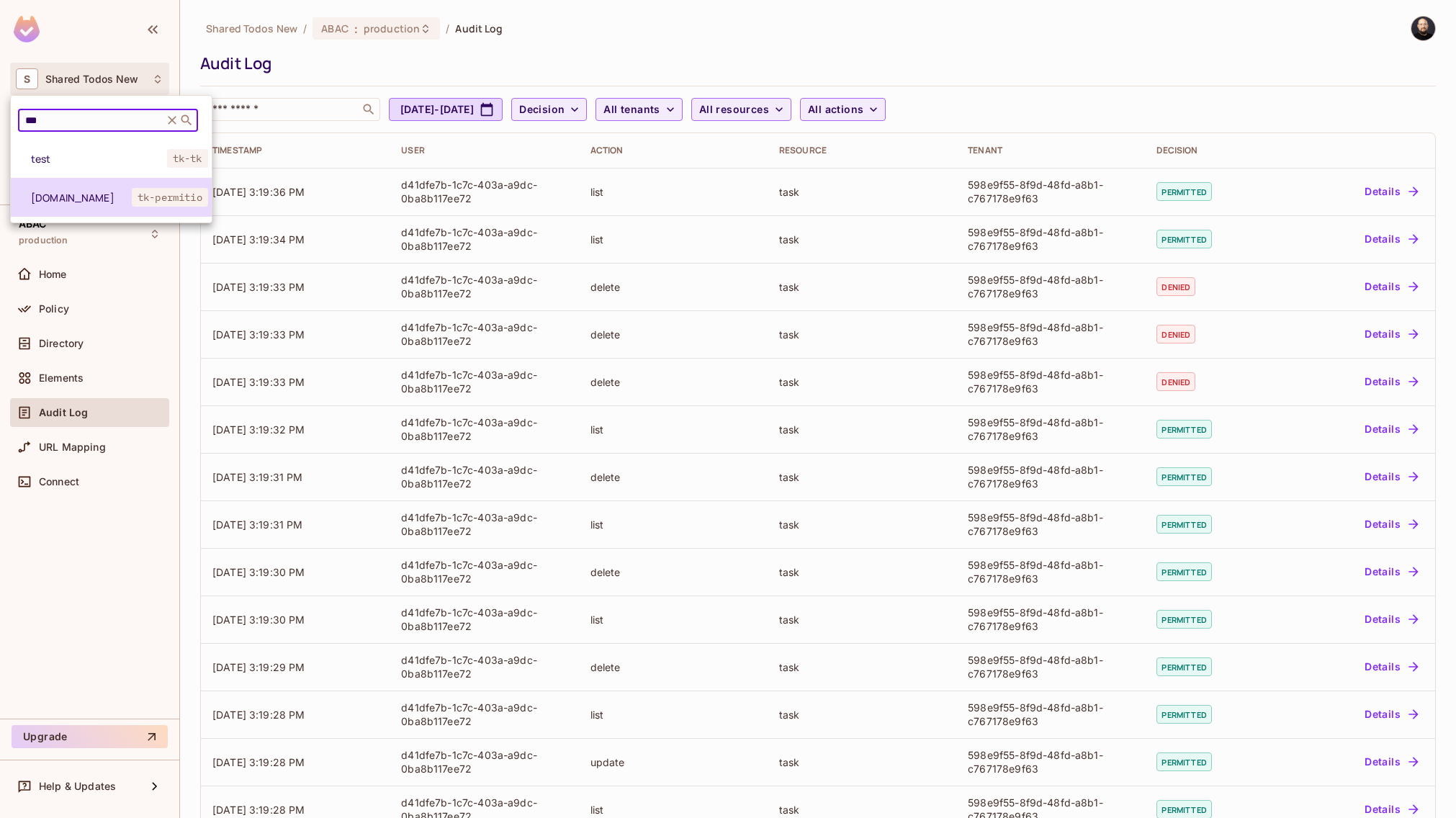
type input "***"
click at [90, 186] on li "tk-permit.io tk-permitio" at bounding box center [111, 197] width 201 height 39
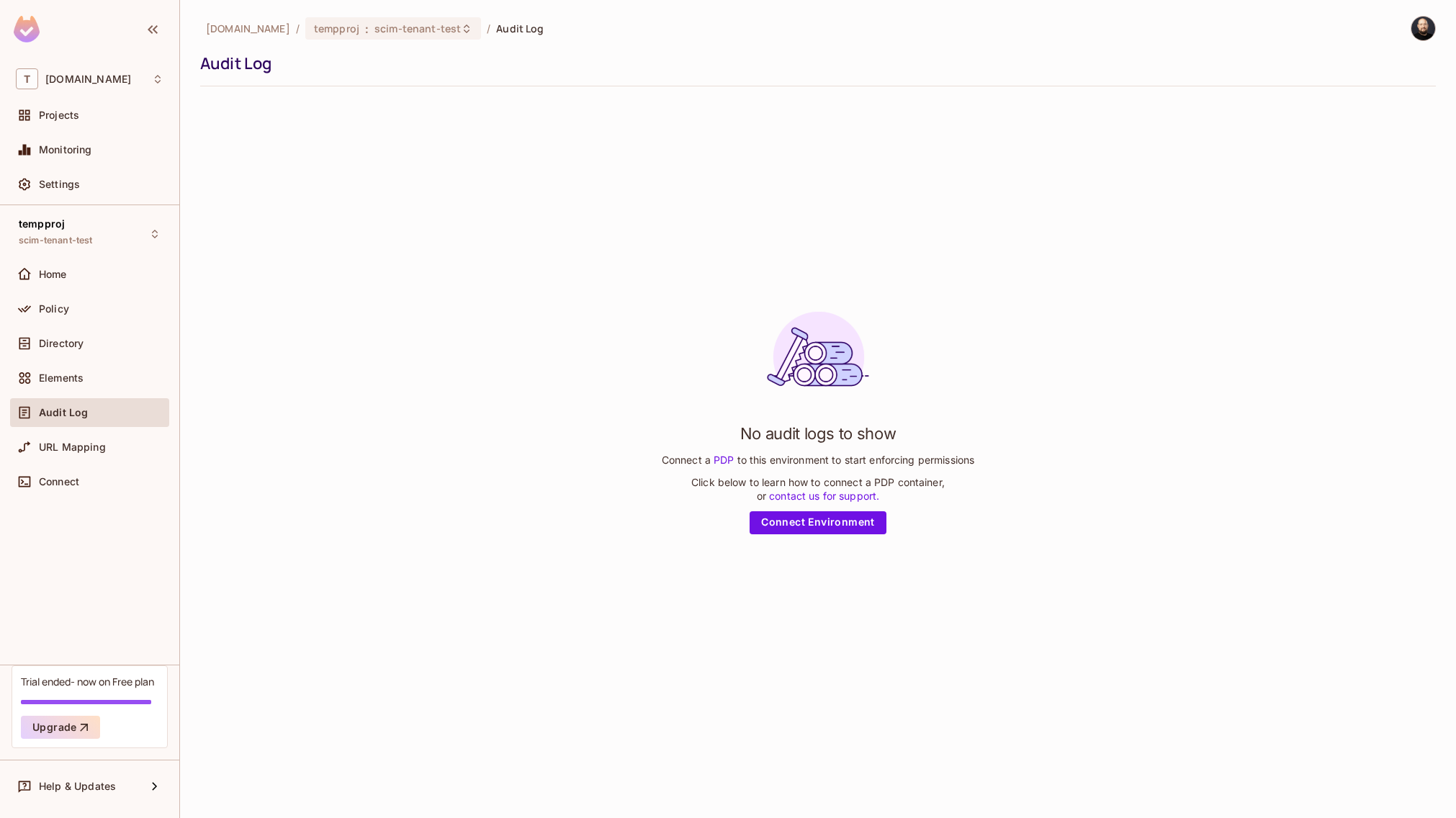
click at [48, 420] on div "Audit Log" at bounding box center [90, 412] width 148 height 18
click at [365, 28] on span ":" at bounding box center [367, 28] width 5 height 11
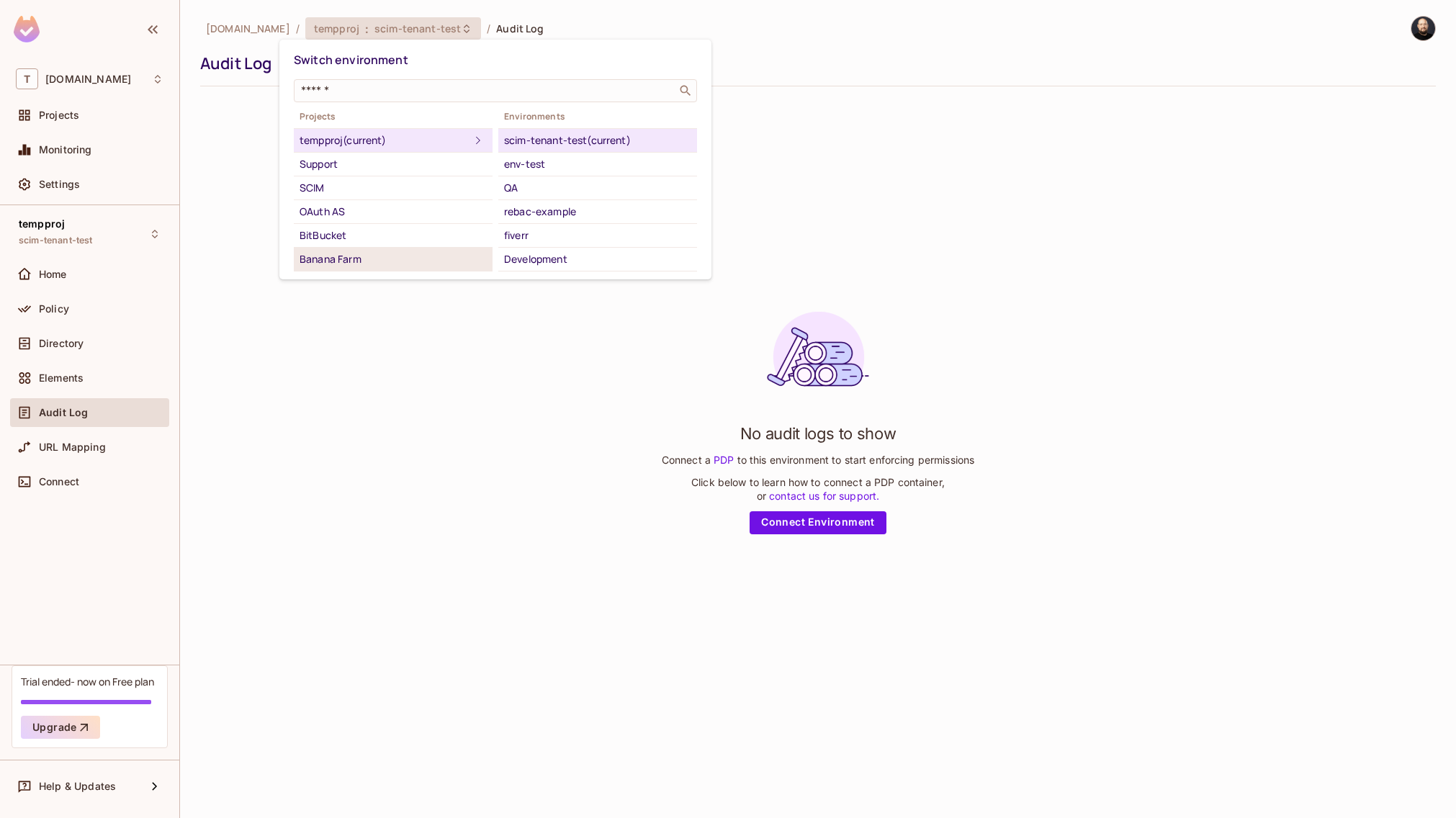
click at [390, 249] on li "Banana Farm" at bounding box center [392, 259] width 198 height 24
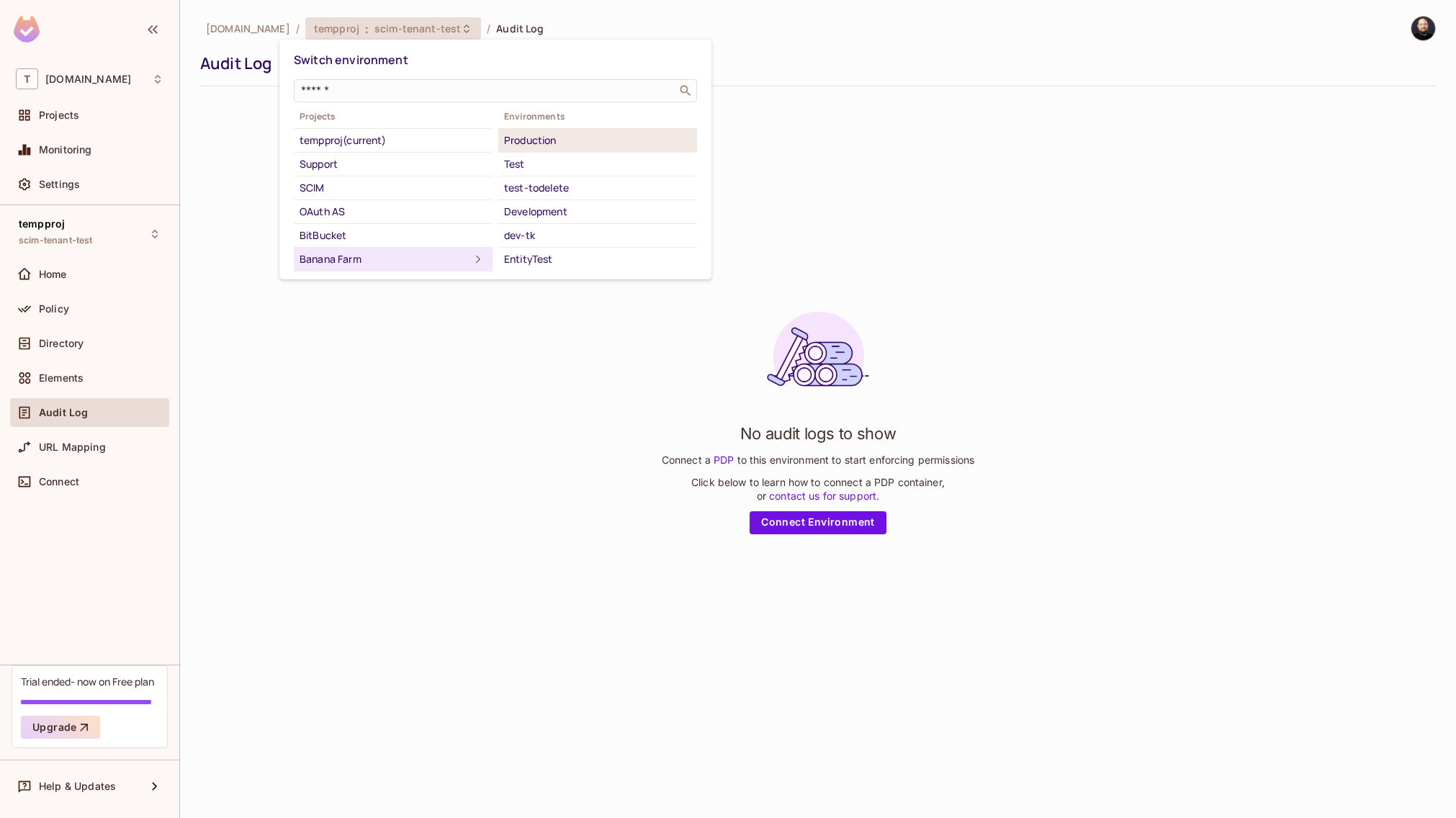
click at [569, 143] on div "Production" at bounding box center [597, 140] width 187 height 18
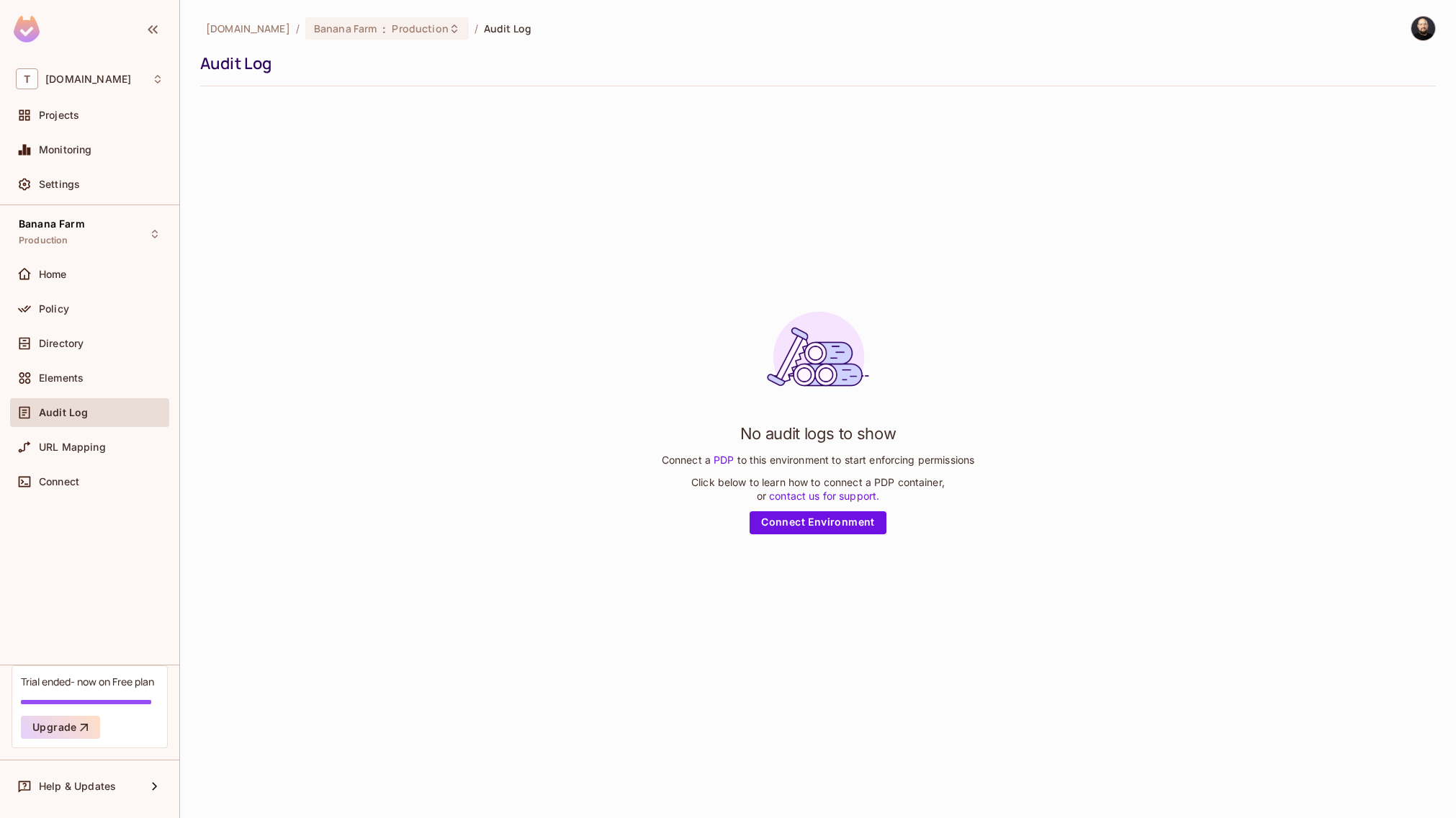
click at [388, 11] on div "tk-permit.io / Banana Farm : Production / Audit Log Audit Log No audit logs to …" at bounding box center [818, 409] width 1276 height 818
click at [390, 19] on div "Banana Farm : Production" at bounding box center [387, 28] width 163 height 22
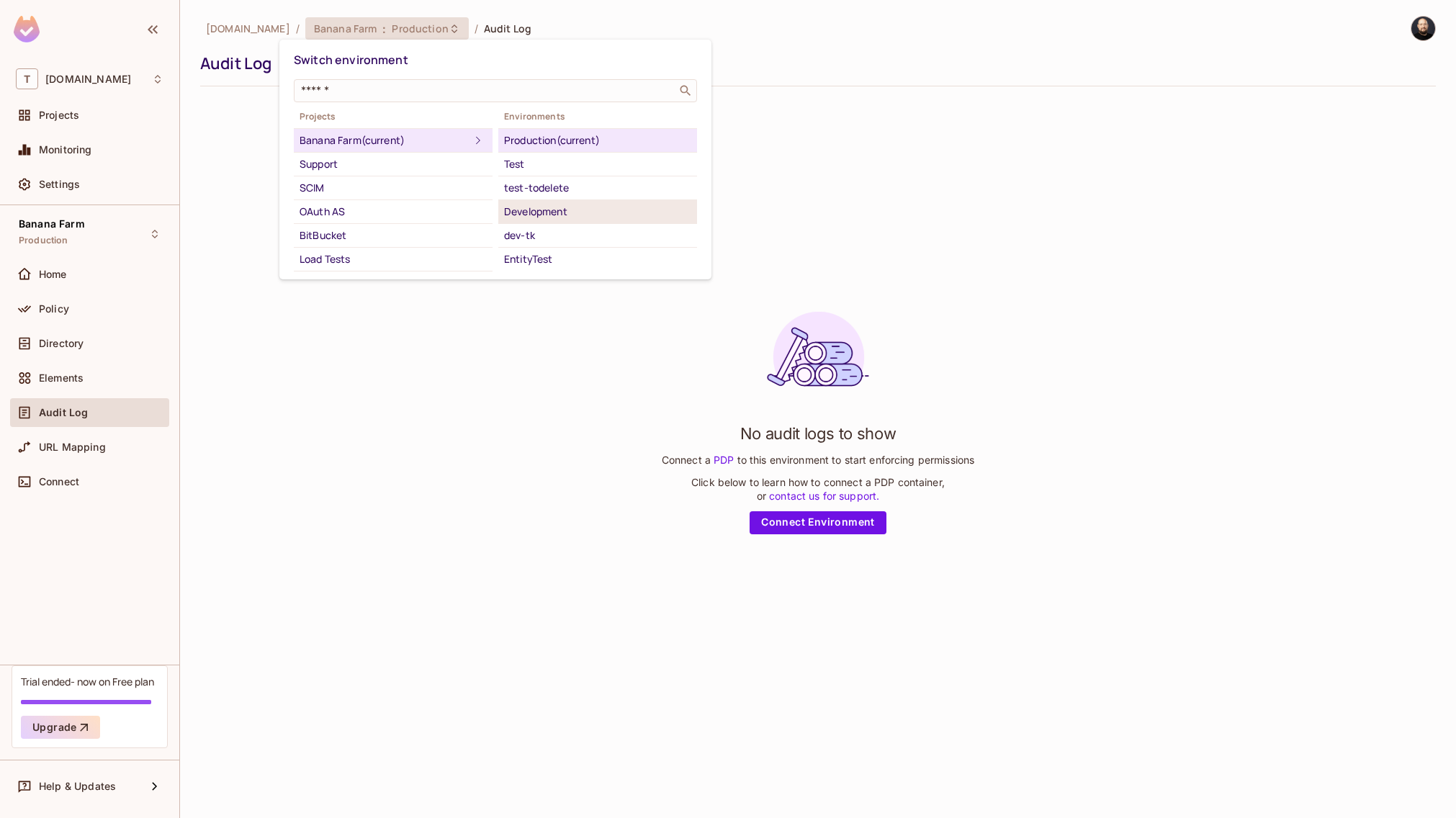
click at [551, 215] on div "Development" at bounding box center [597, 211] width 187 height 18
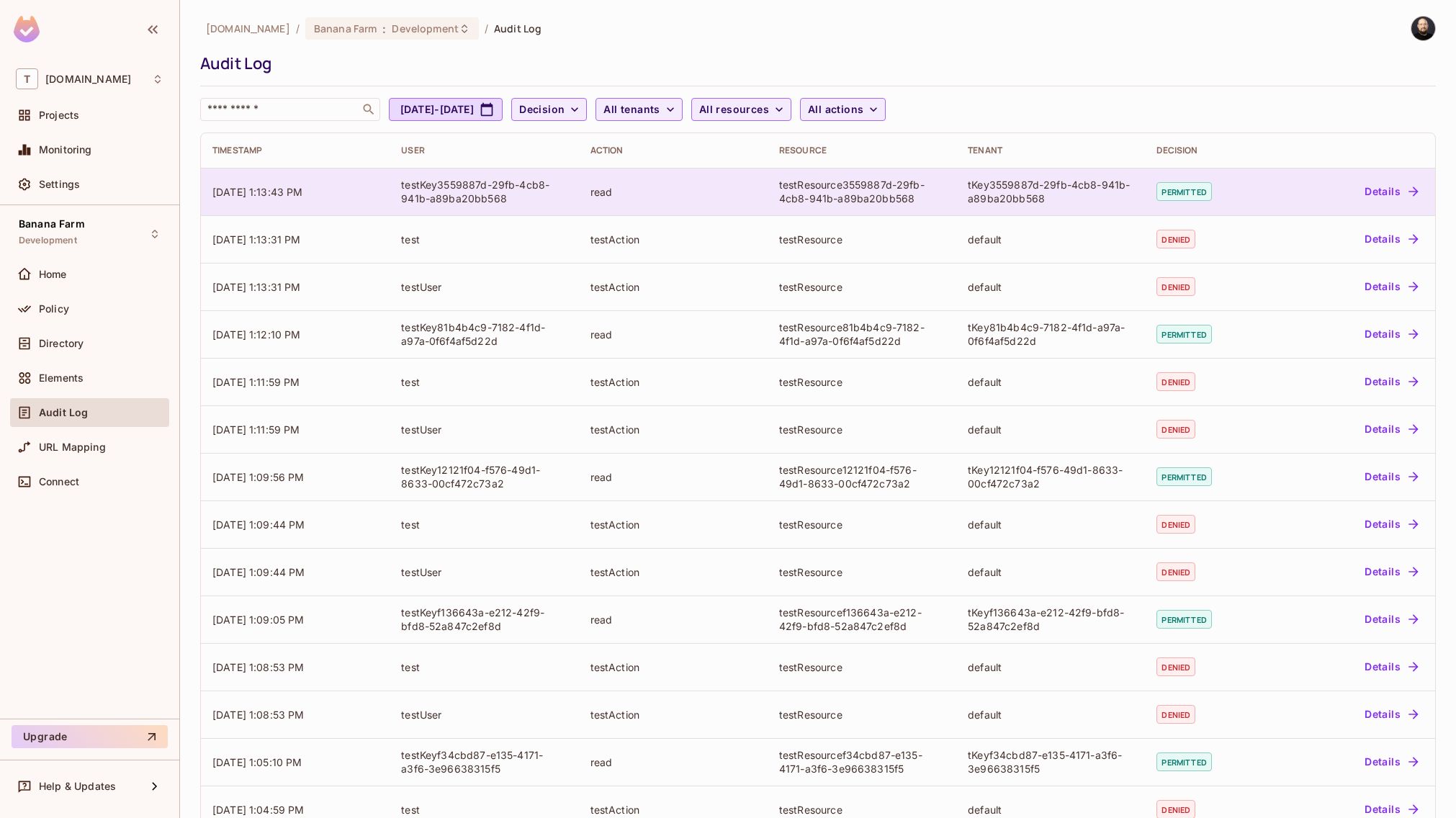
click at [1032, 199] on div "tKey3559887d-29fb-4cb8-941b-a89ba20bb568" at bounding box center [1050, 191] width 165 height 28
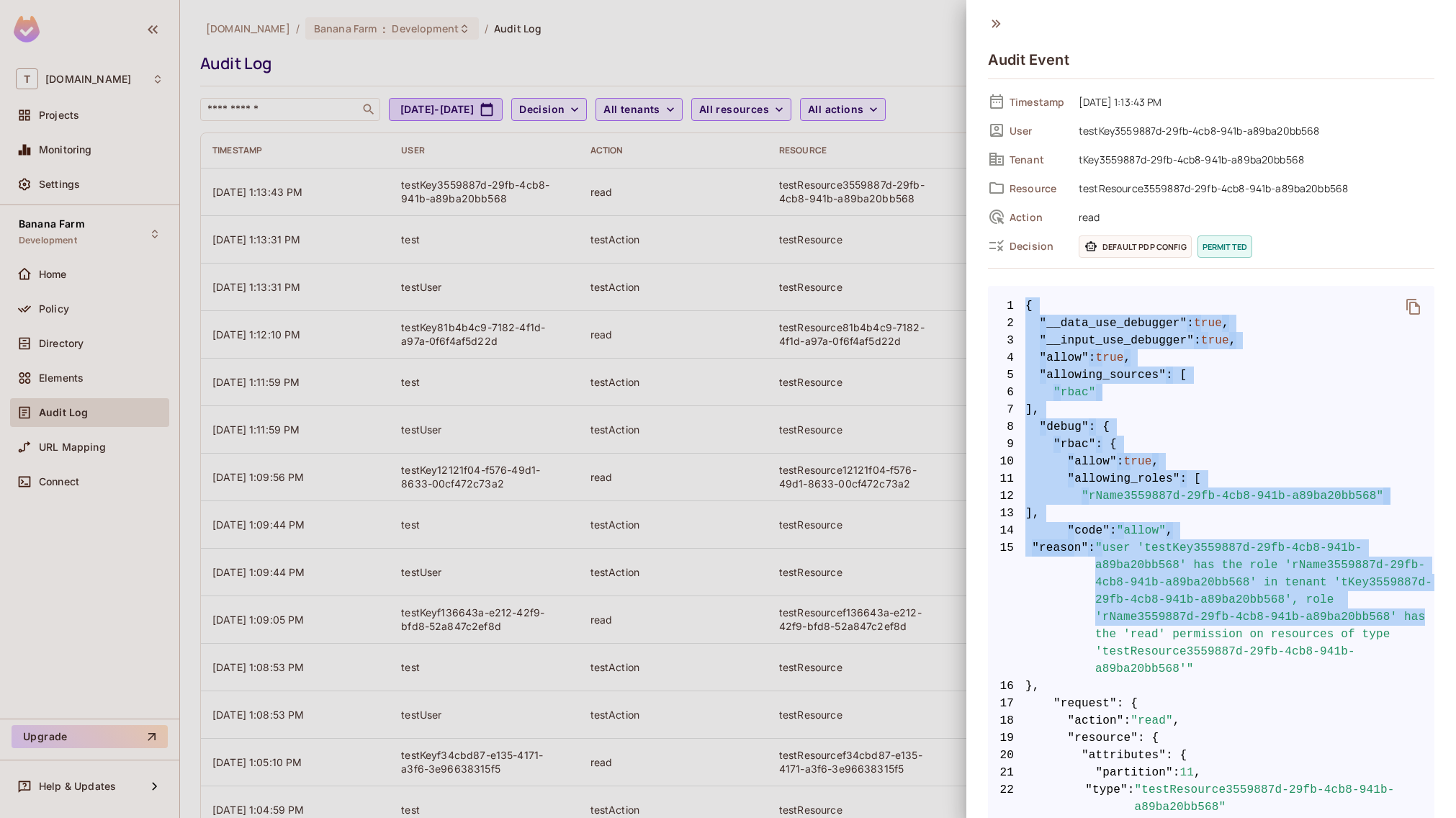
drag, startPoint x: 1103, startPoint y: 296, endPoint x: 1212, endPoint y: 640, distance: 360.9
click at [1212, 641] on pre "1 { 2 "__data_use_debugger" : true , 3 "__input_use_debugger" : true , 4 "allow…" at bounding box center [1211, 780] width 447 height 990
click at [1117, 509] on span "13 ]," at bounding box center [1211, 513] width 447 height 18
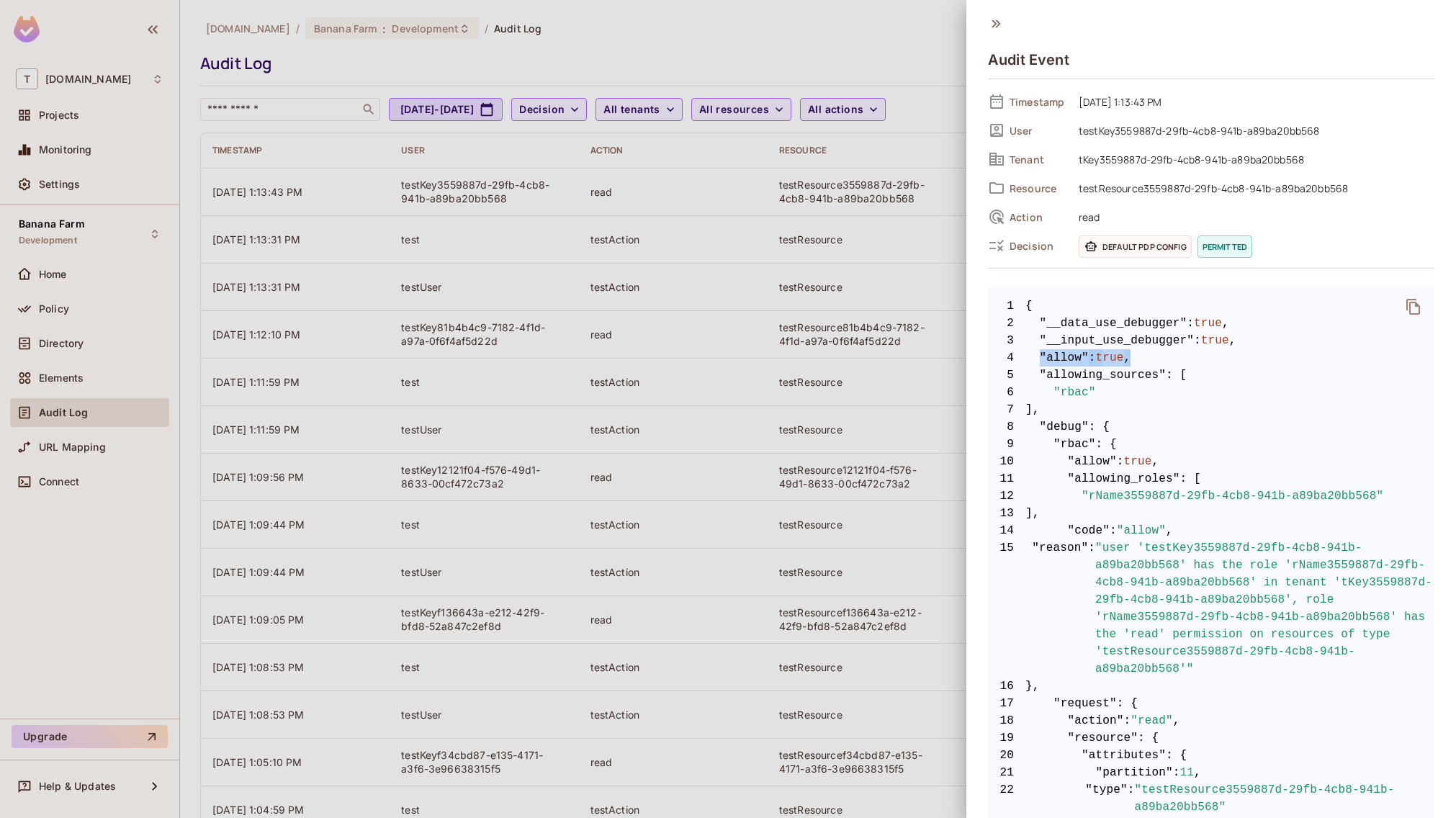
drag, startPoint x: 1049, startPoint y: 359, endPoint x: 1157, endPoint y: 355, distance: 108.1
click at [1157, 355] on span "4 "allow" : true ," at bounding box center [1211, 358] width 447 height 18
click at [1083, 370] on span ""allowing_sources"" at bounding box center [1102, 375] width 126 height 18
click at [1078, 389] on span ""rbac"" at bounding box center [1074, 392] width 42 height 18
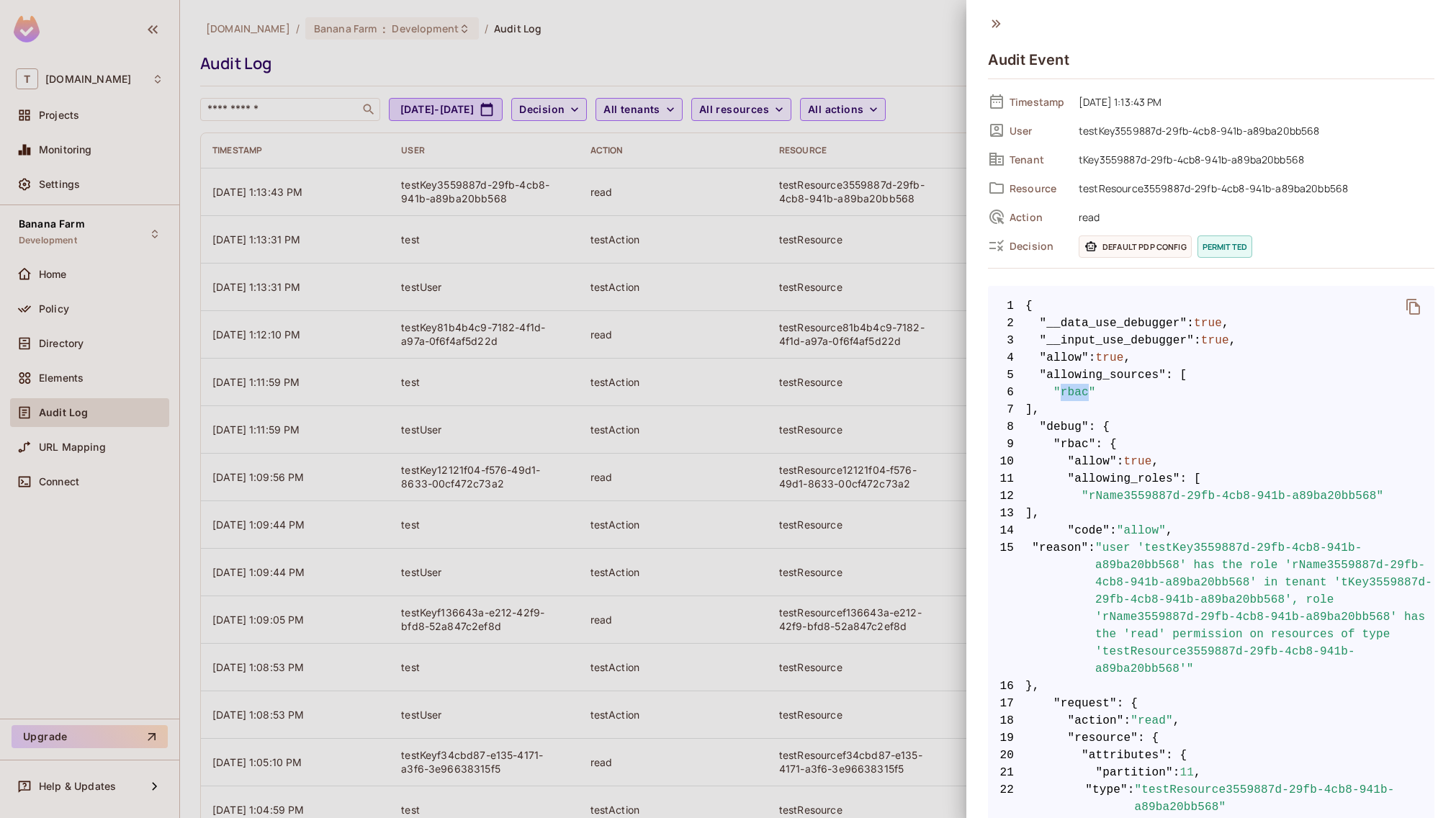
click at [1078, 389] on span ""rbac"" at bounding box center [1074, 392] width 42 height 18
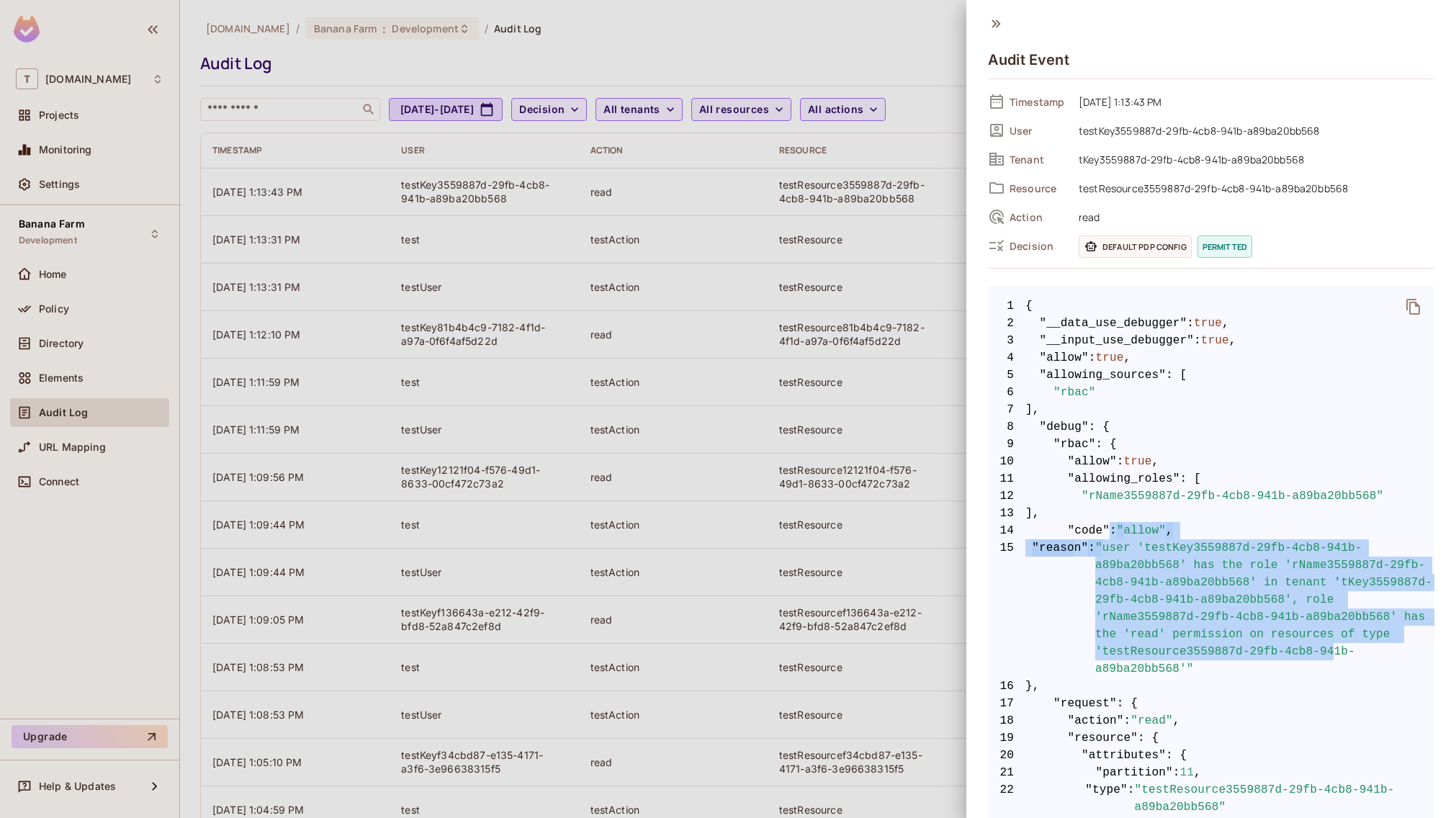
drag, startPoint x: 1109, startPoint y: 537, endPoint x: 1147, endPoint y: 669, distance: 137.4
click at [1147, 669] on code "1 { 2 "__data_use_debugger" : true , 3 "__input_use_debugger" : true , 4 "allow…" at bounding box center [1211, 780] width 447 height 967
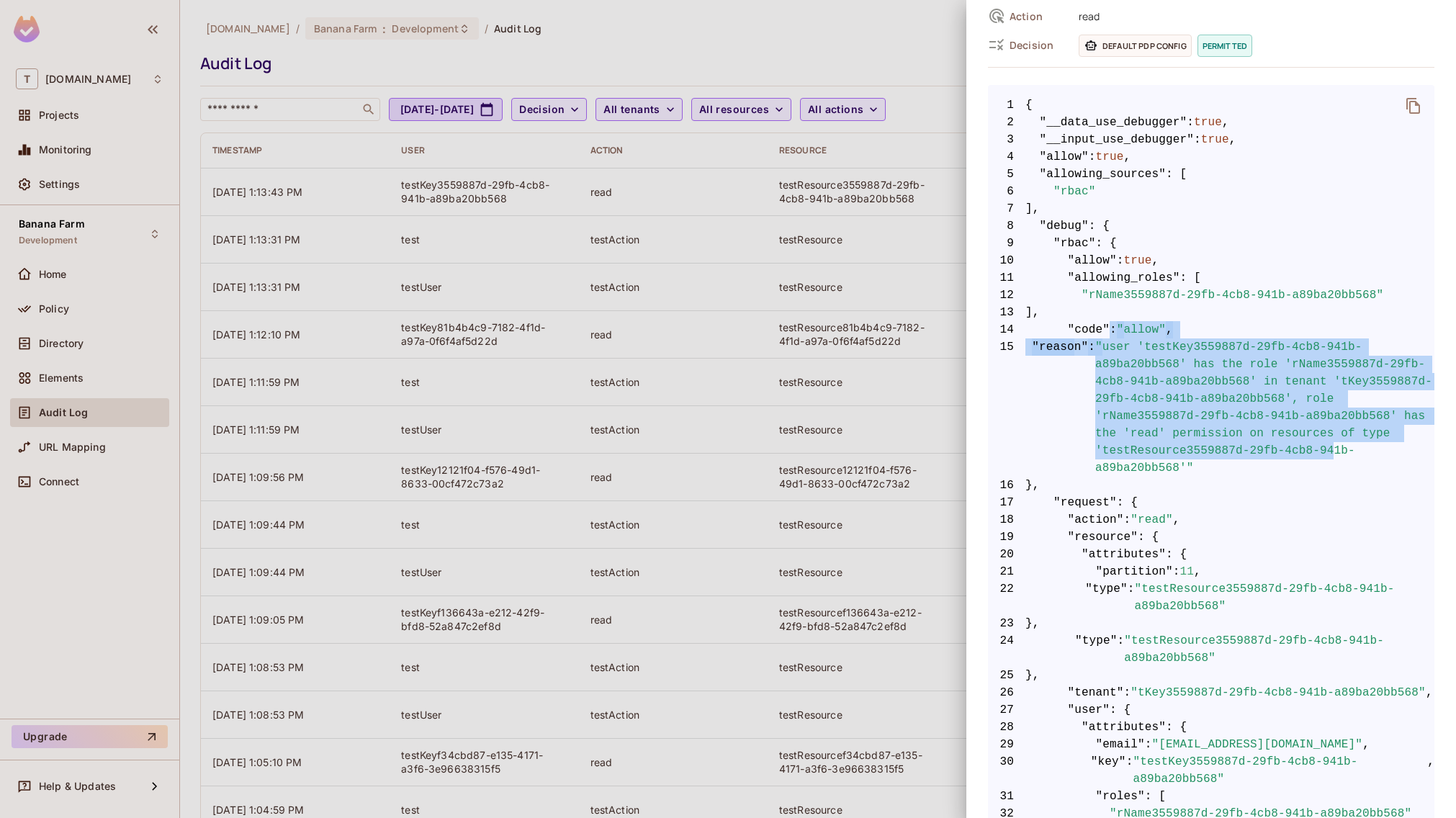
scroll to position [280, 0]
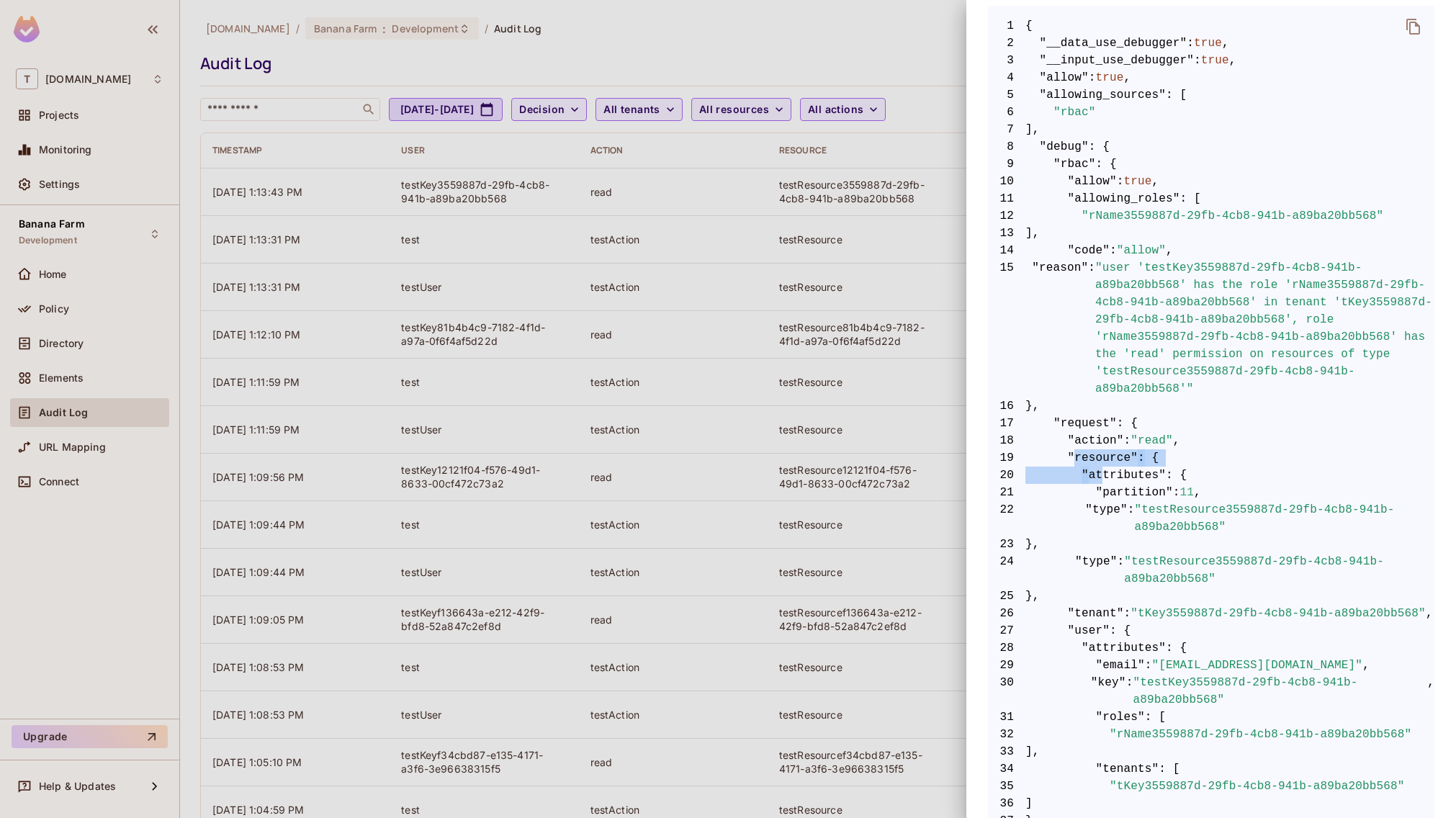
drag, startPoint x: 1075, startPoint y: 453, endPoint x: 1101, endPoint y: 477, distance: 35.4
click at [1101, 477] on code "1 { 2 "__data_use_debugger" : true , 3 "__input_use_debugger" : true , 4 "allow…" at bounding box center [1211, 501] width 447 height 967
click at [1102, 471] on span ""attributes"" at bounding box center [1124, 475] width 84 height 18
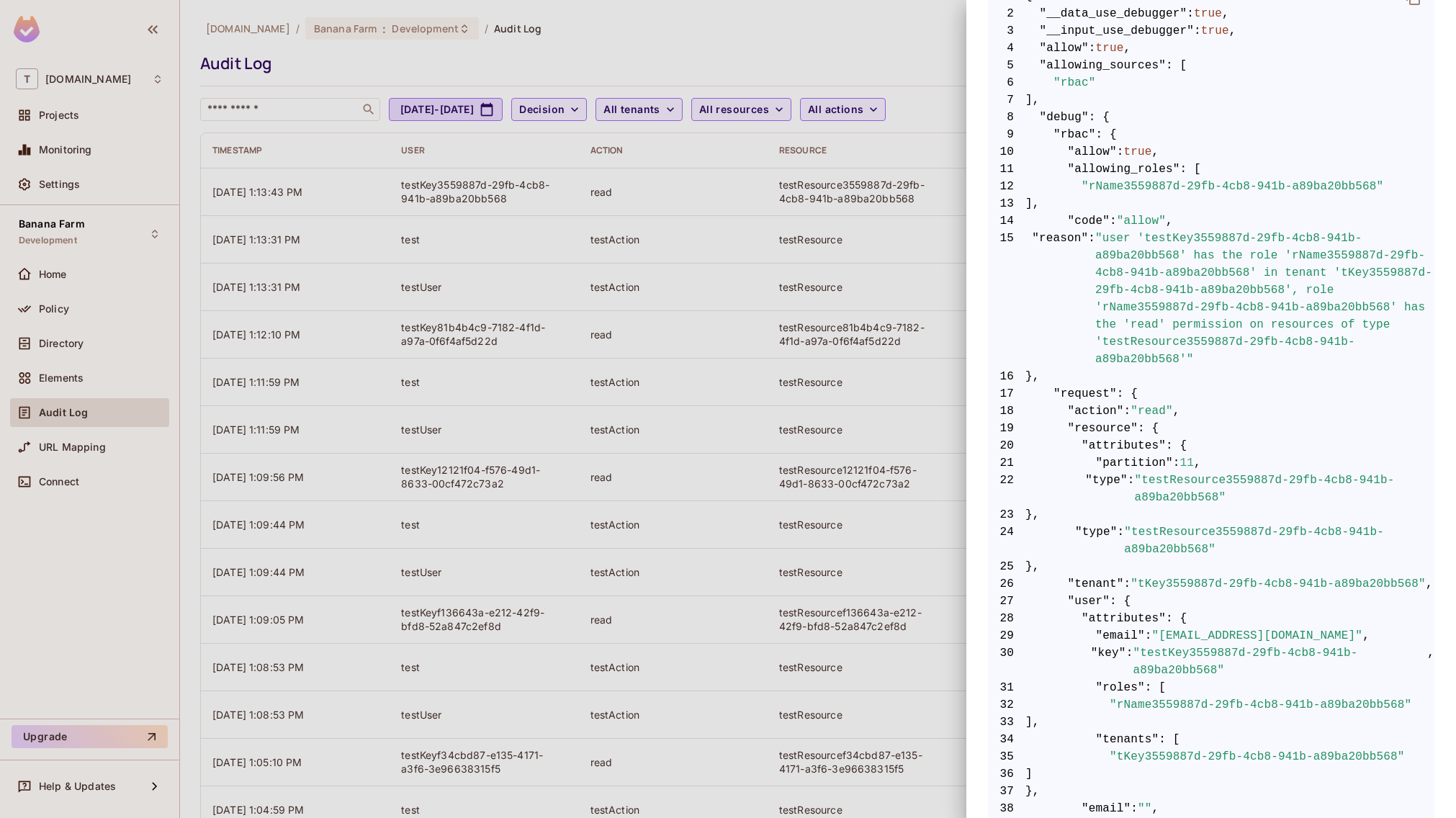
scroll to position [488, 0]
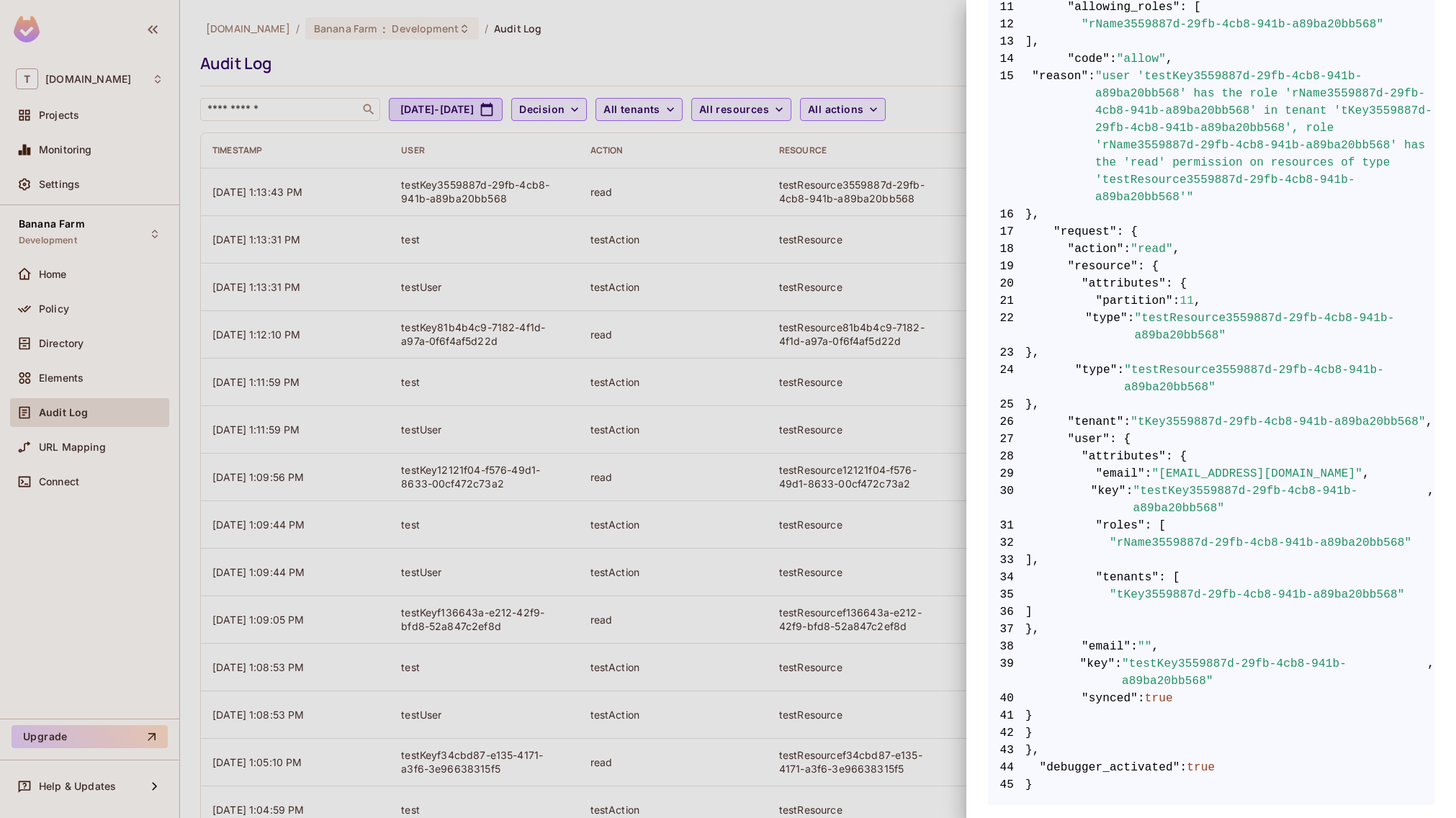
click at [1133, 539] on span ""rName3559887d-29fb-4cb8-941b-a89ba20bb568"" at bounding box center [1260, 542] width 302 height 18
click at [792, 390] on div at bounding box center [728, 409] width 1456 height 818
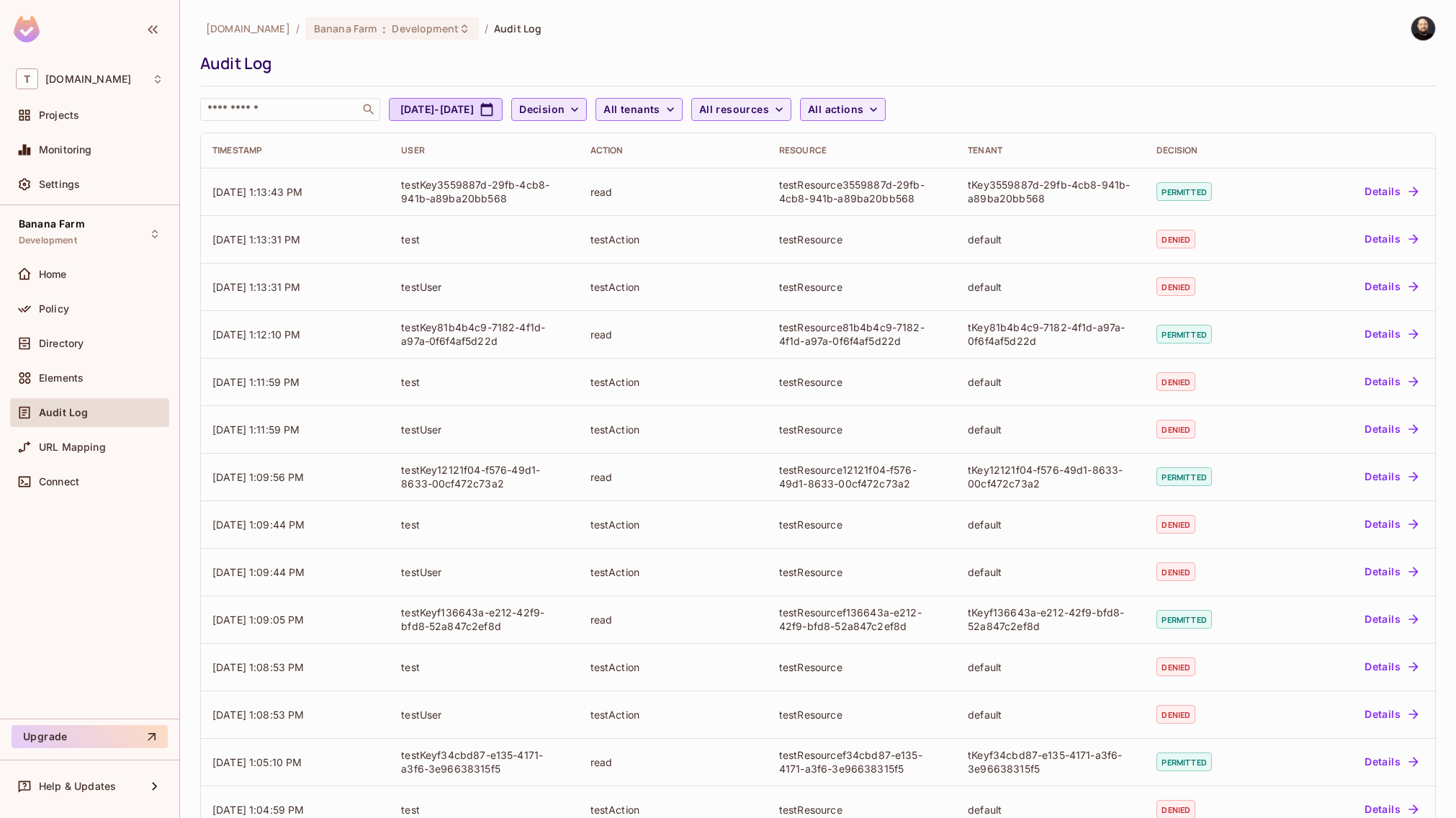
click at [581, 116] on icon "button" at bounding box center [574, 109] width 15 height 15
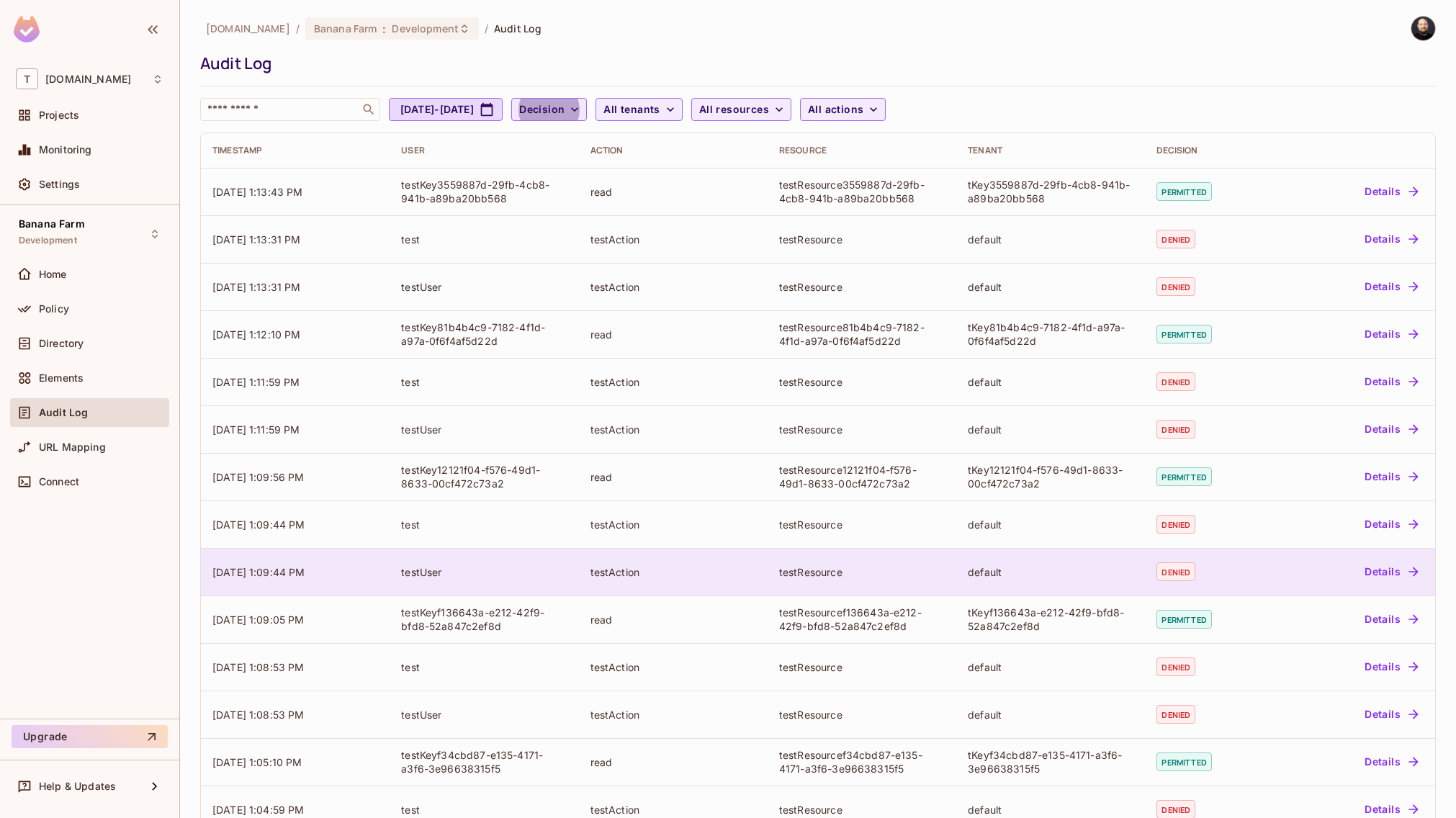
scroll to position [131, 0]
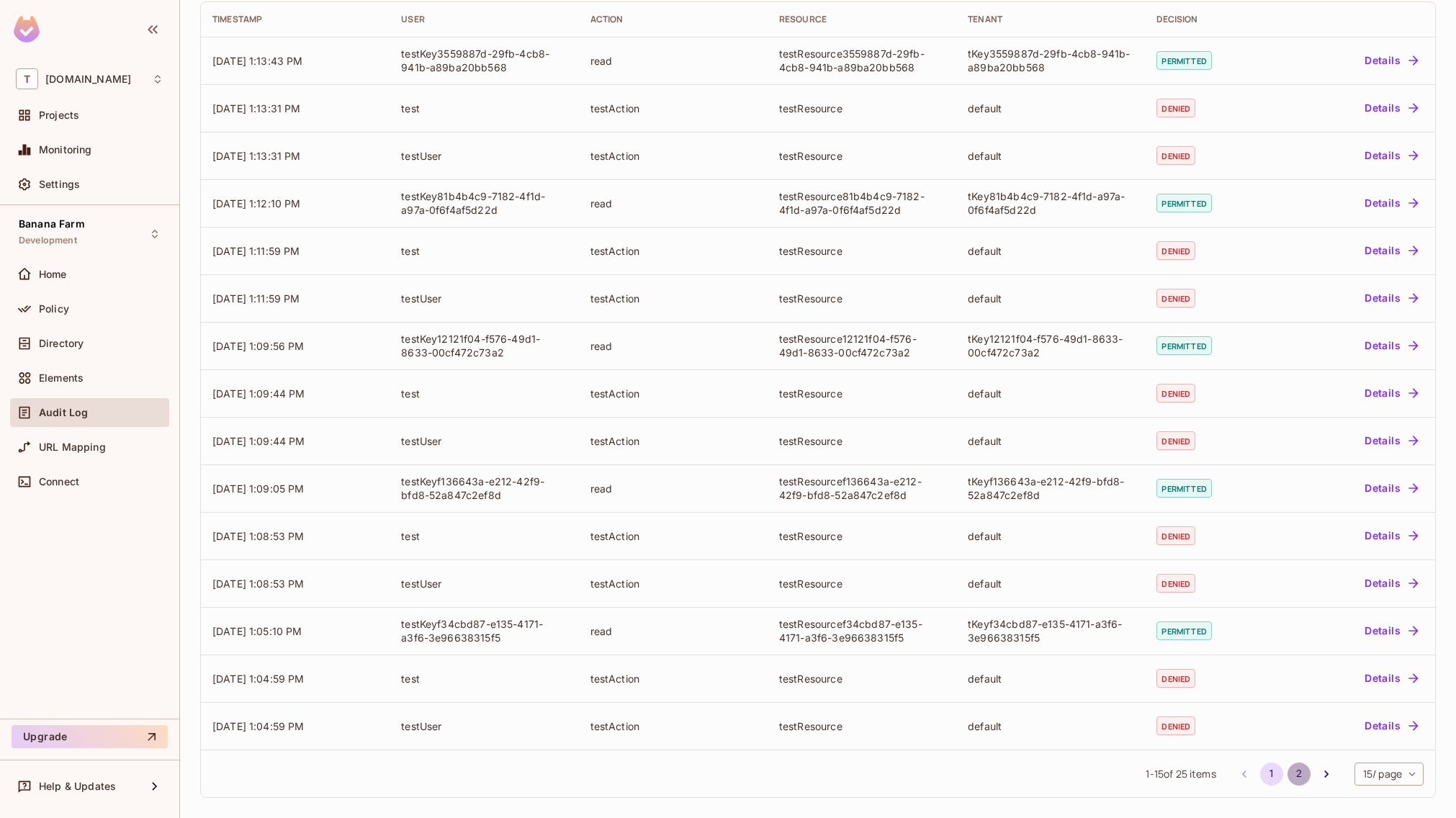
click at [1287, 771] on button "2" at bounding box center [1299, 774] width 23 height 23
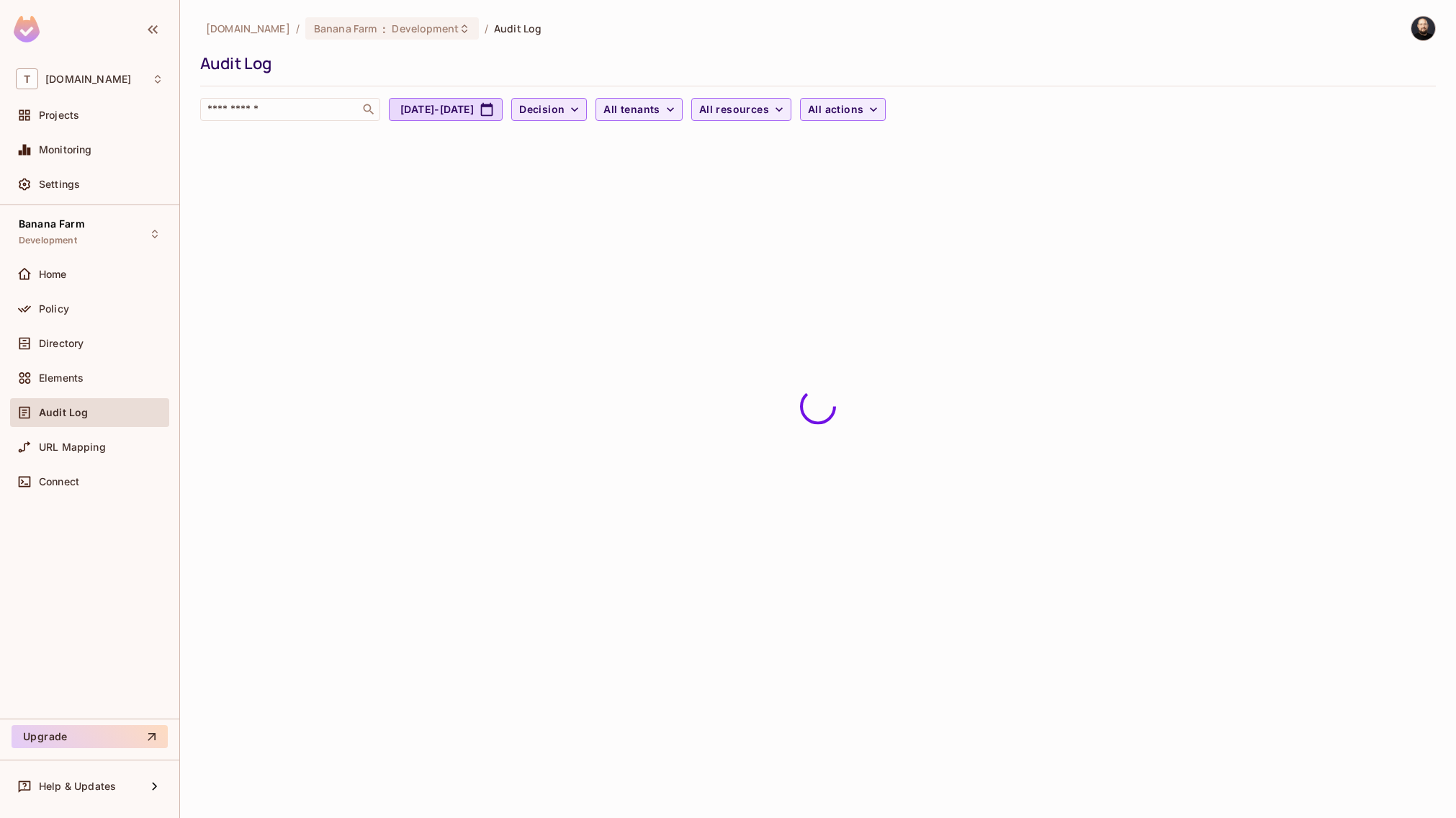
scroll to position [0, 0]
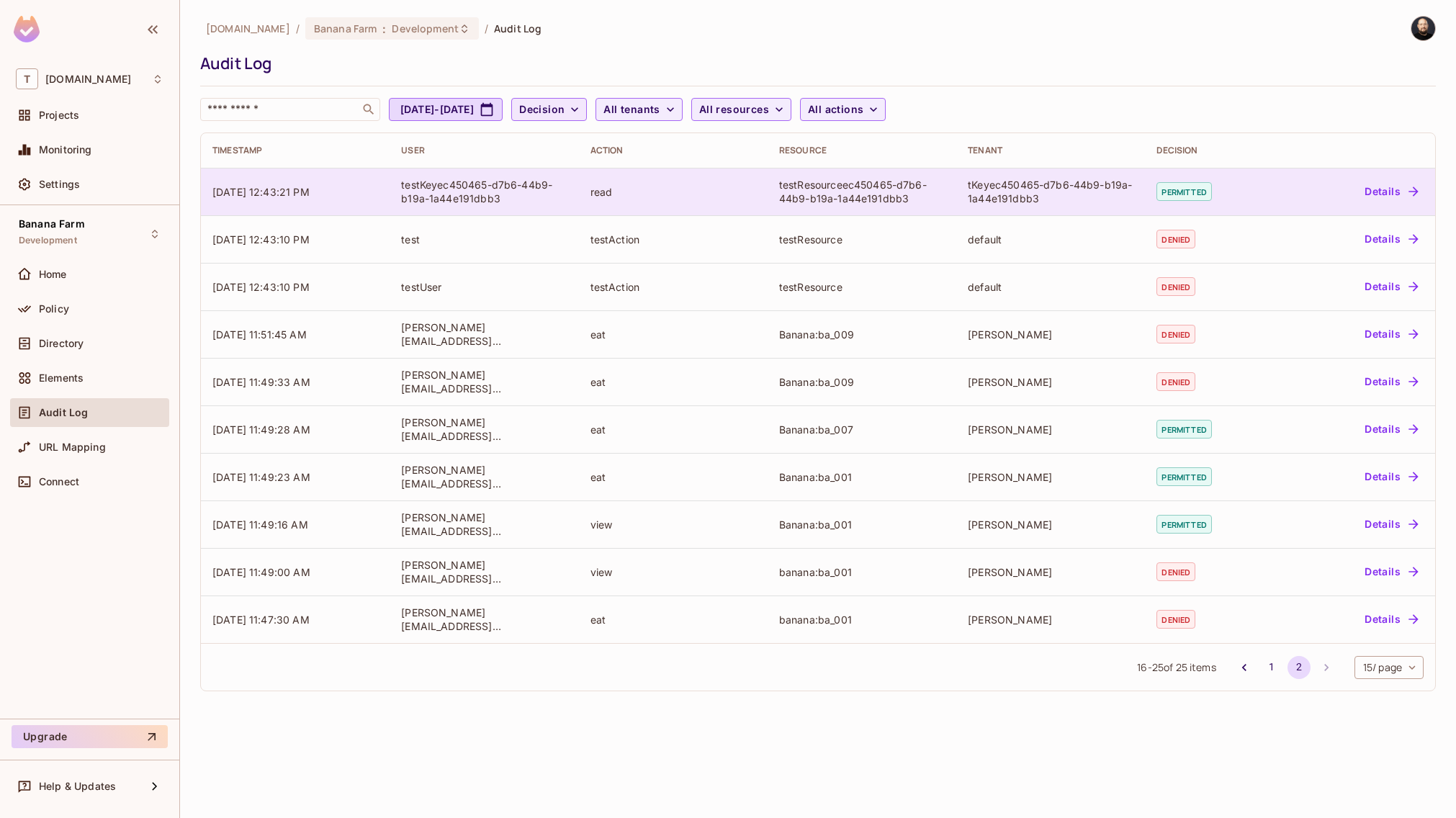
click at [1006, 195] on div "tKeyec450465-d7b6-44b9-b19a-1a44e191dbb3" at bounding box center [1050, 191] width 165 height 28
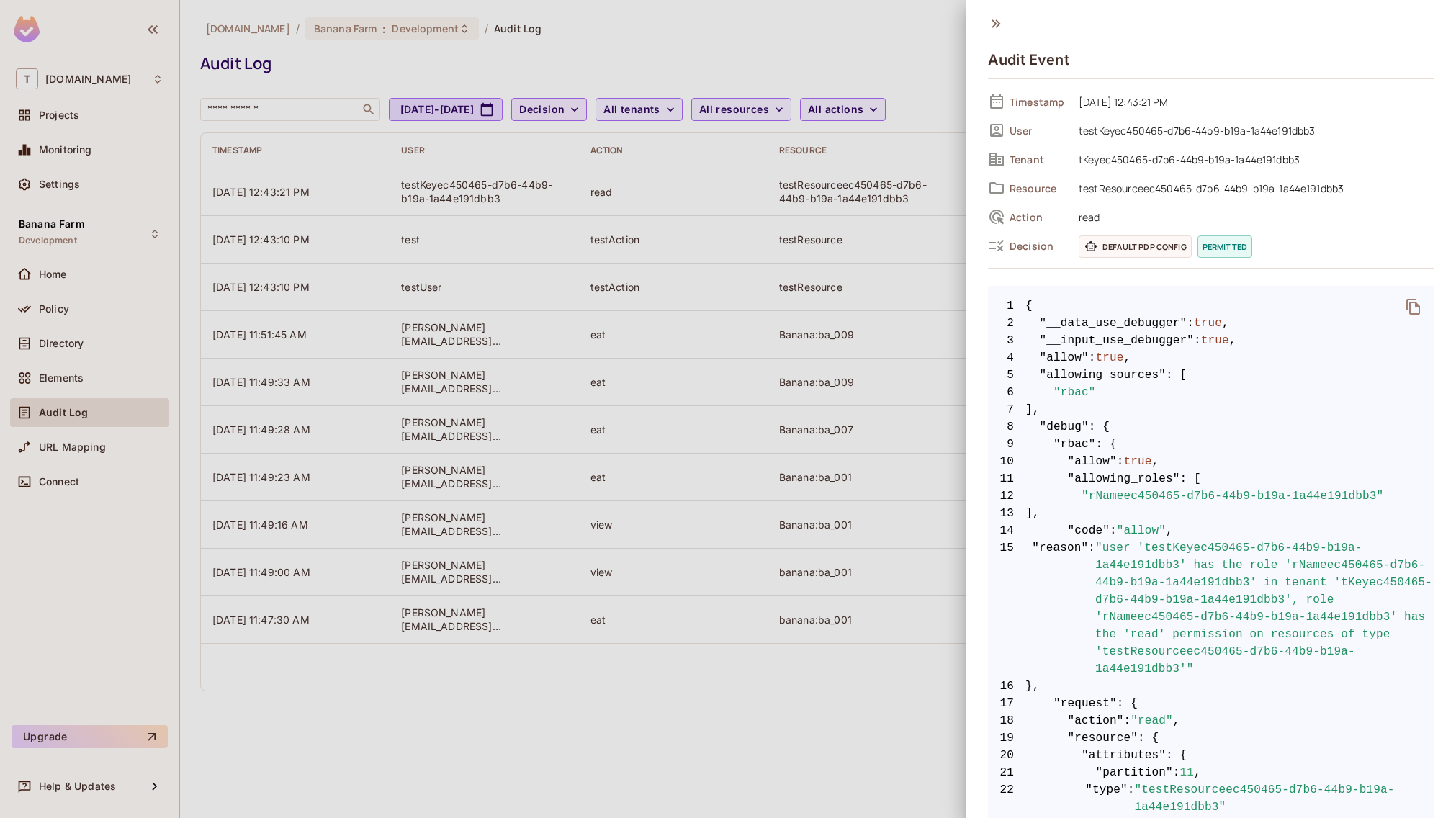
click at [666, 396] on div at bounding box center [728, 409] width 1456 height 818
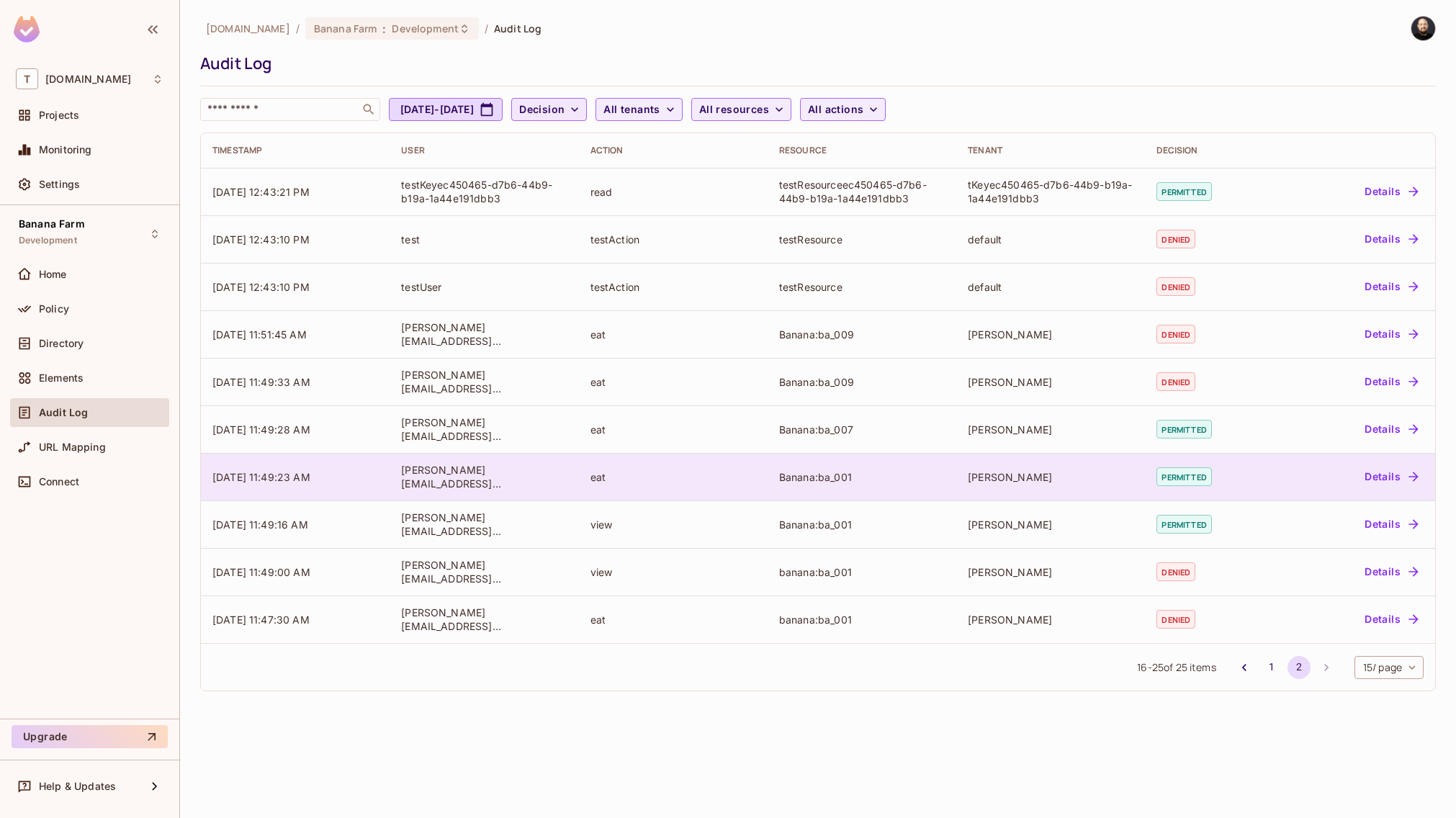
click at [765, 460] on td "eat" at bounding box center [673, 476] width 188 height 47
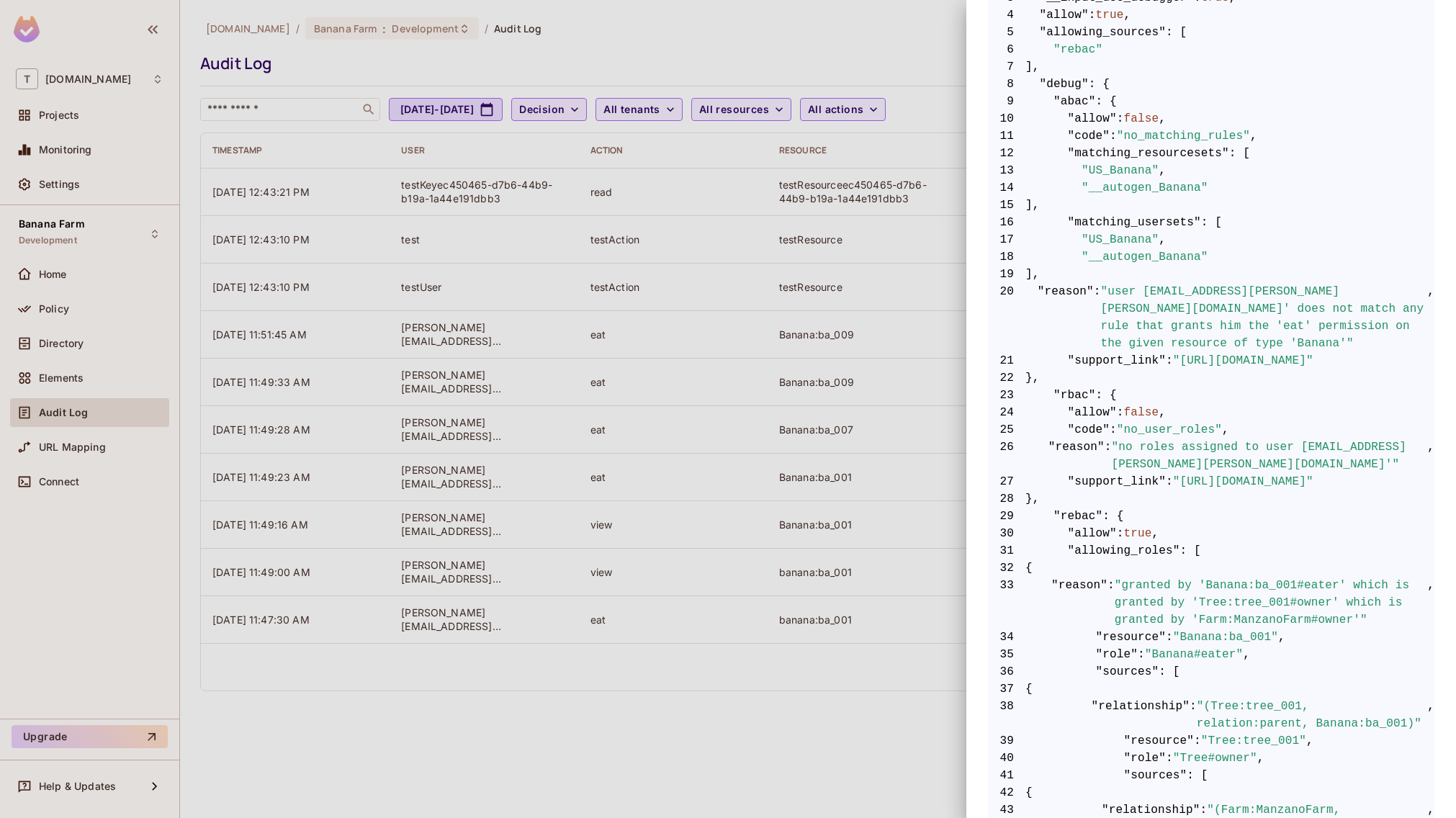
scroll to position [437, 0]
